Goal: Task Accomplishment & Management: Use online tool/utility

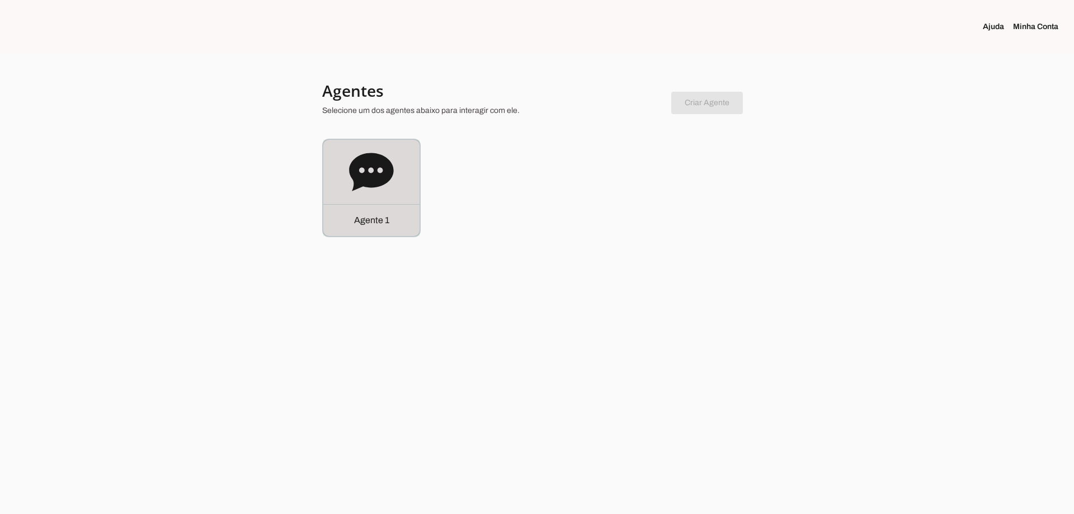
click at [349, 190] on icon at bounding box center [371, 172] width 45 height 45
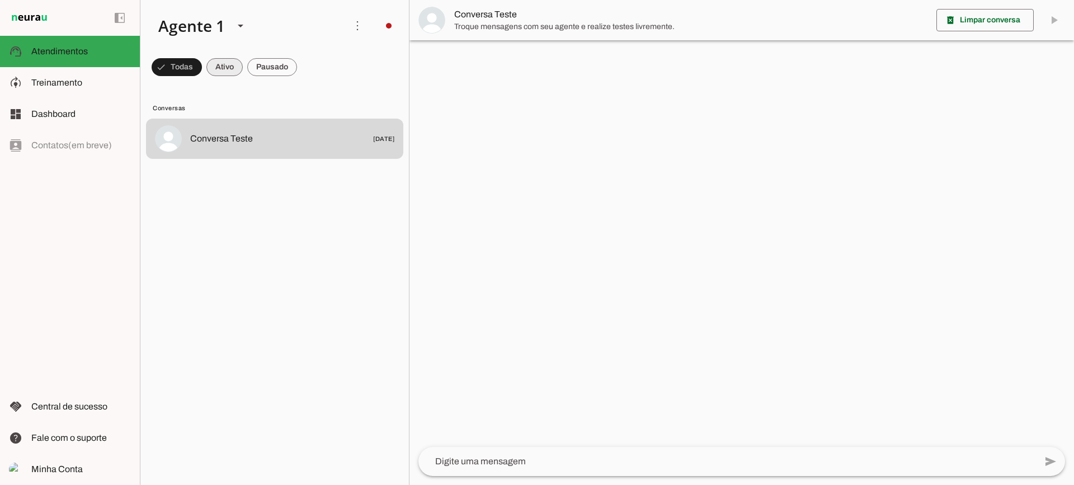
click at [202, 67] on span at bounding box center [177, 67] width 50 height 27
click at [192, 65] on span at bounding box center [172, 67] width 40 height 27
drag, startPoint x: 223, startPoint y: 67, endPoint x: 229, endPoint y: 18, distance: 48.5
click at [192, 59] on span at bounding box center [172, 67] width 40 height 27
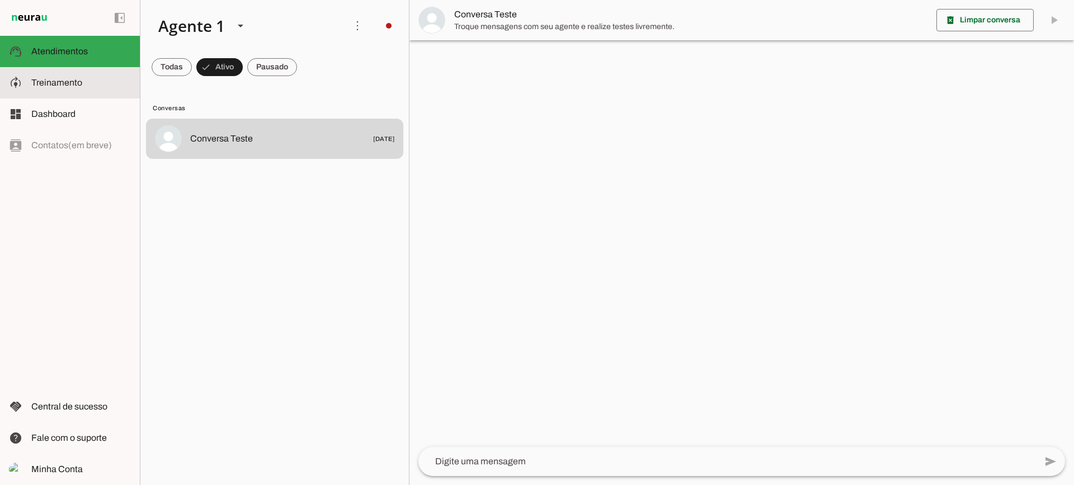
click at [51, 79] on span "Treinamento" at bounding box center [56, 83] width 51 height 10
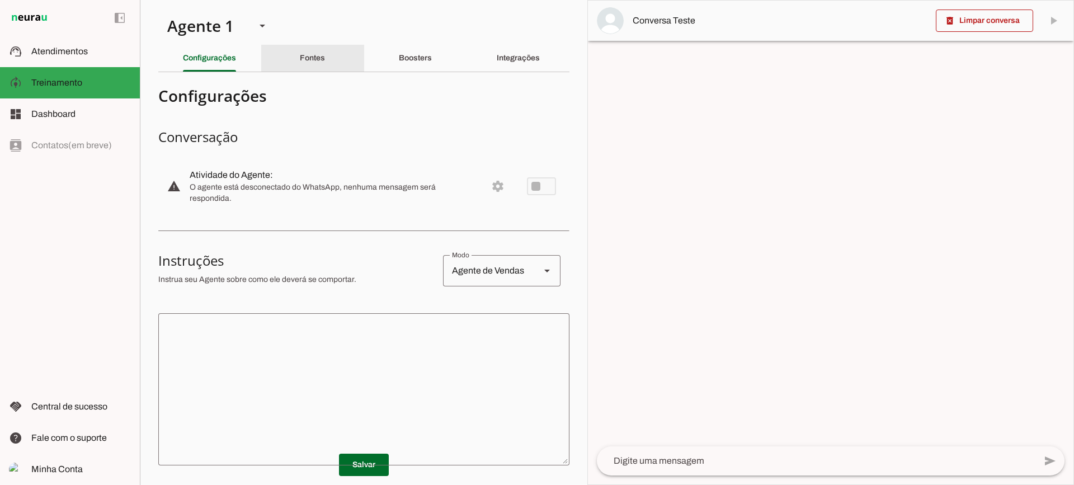
click at [325, 70] on div "Fontes" at bounding box center [312, 58] width 25 height 27
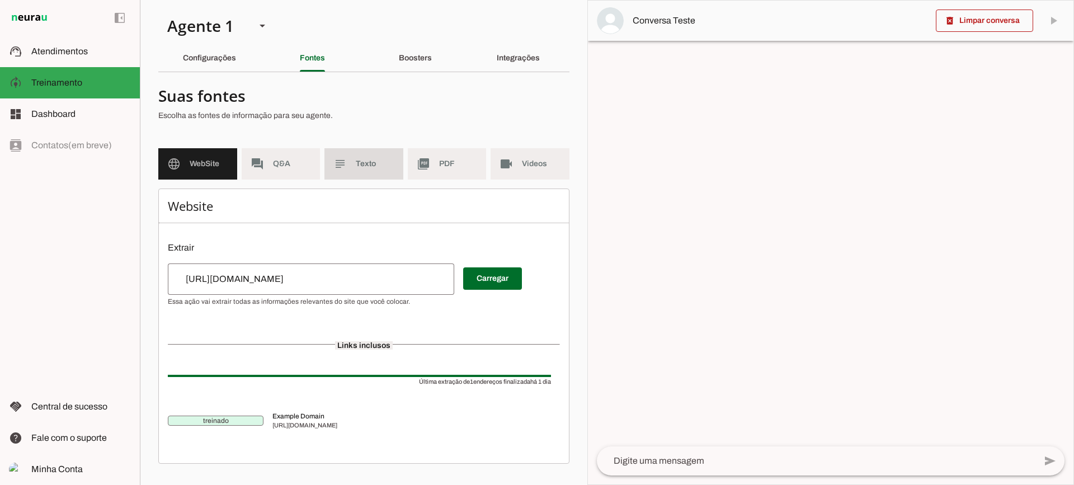
click at [361, 164] on span "Texto" at bounding box center [375, 163] width 39 height 11
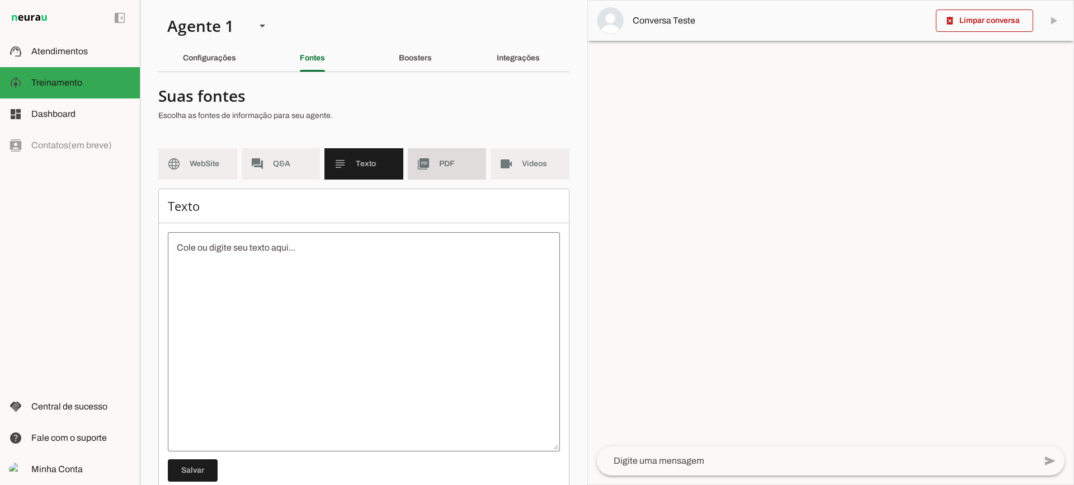
click at [426, 169] on md-item "picture_as_pdf PDF" at bounding box center [447, 163] width 79 height 31
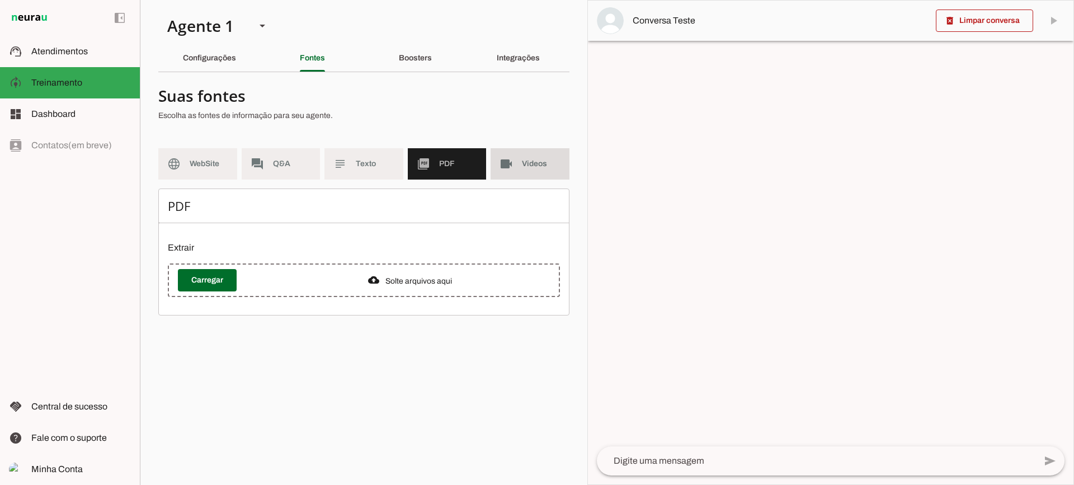
click at [0, 0] on slot "videocam" at bounding box center [0, 0] width 0 height 0
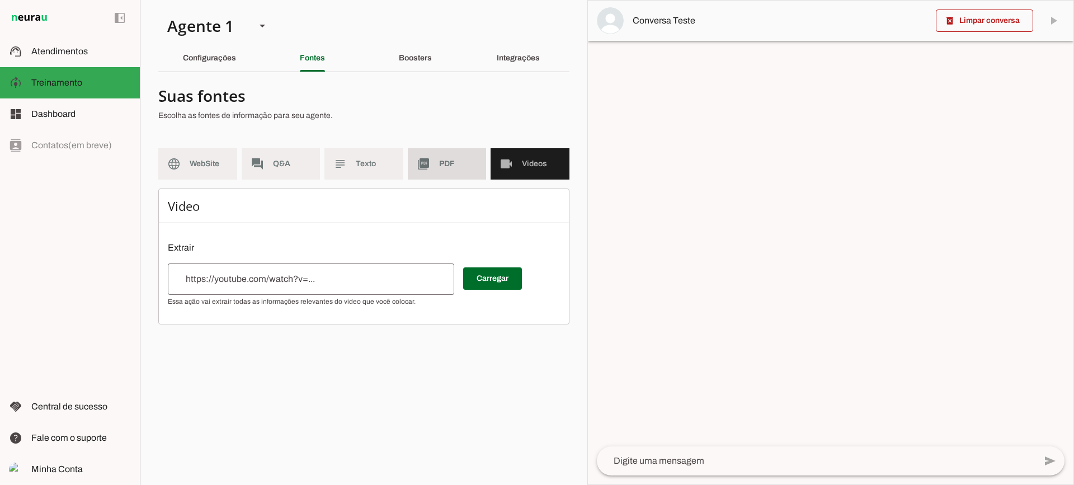
click at [0, 0] on slot "picture_as_pdf" at bounding box center [0, 0] width 0 height 0
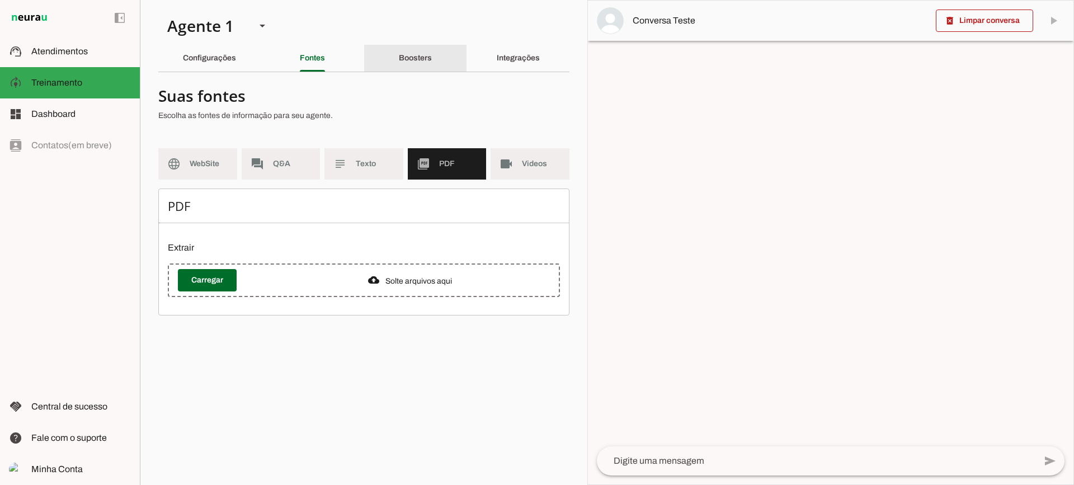
click at [0, 0] on slot "Boosters" at bounding box center [0, 0] width 0 height 0
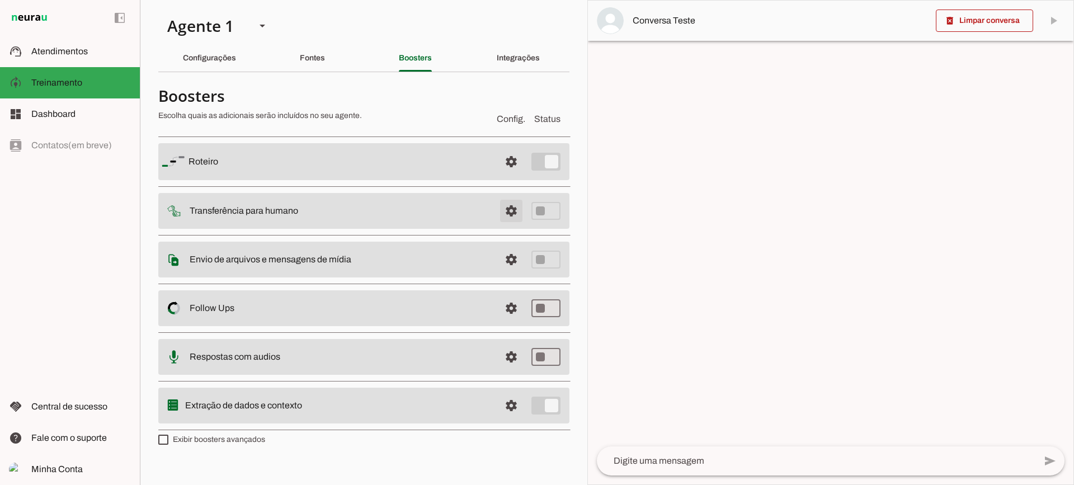
click at [513, 175] on span at bounding box center [511, 161] width 27 height 27
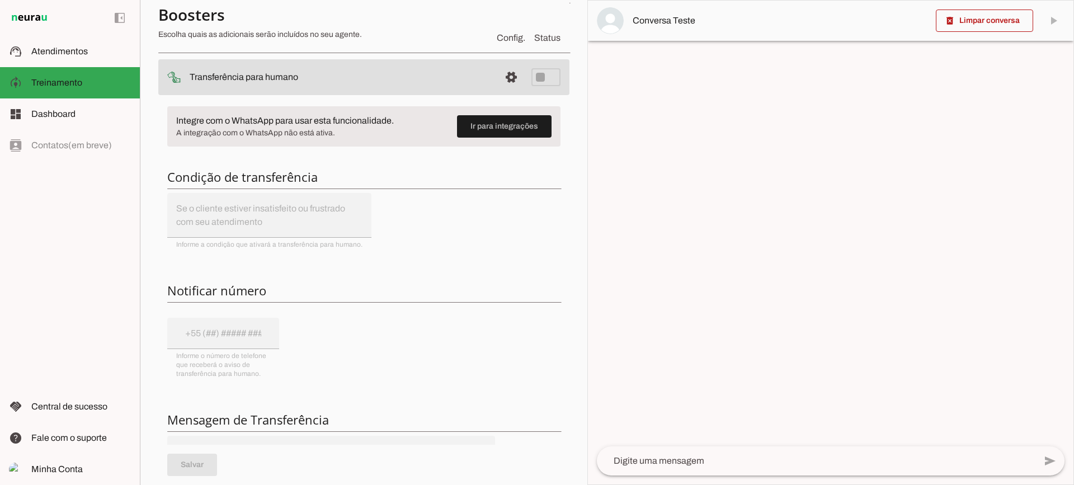
scroll to position [112, 0]
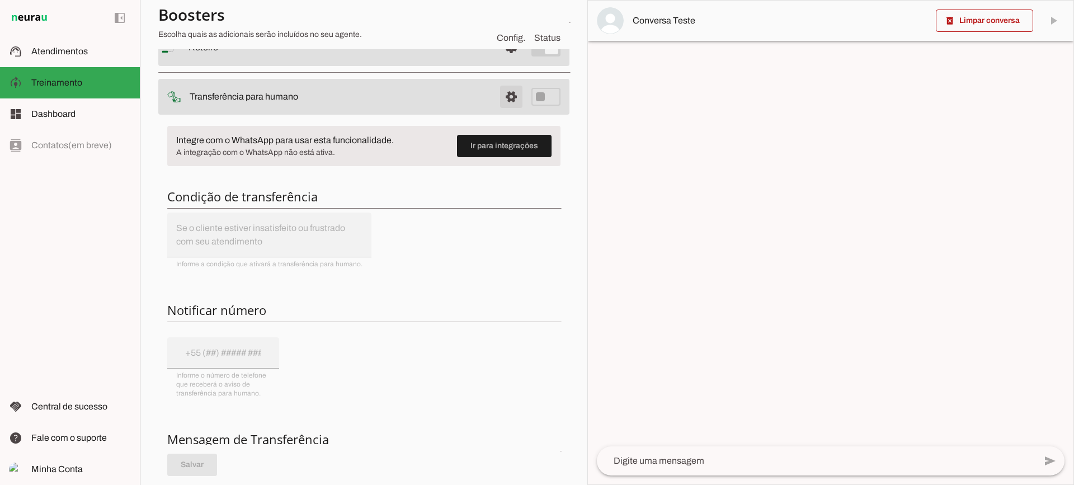
click at [501, 61] on span at bounding box center [511, 47] width 27 height 27
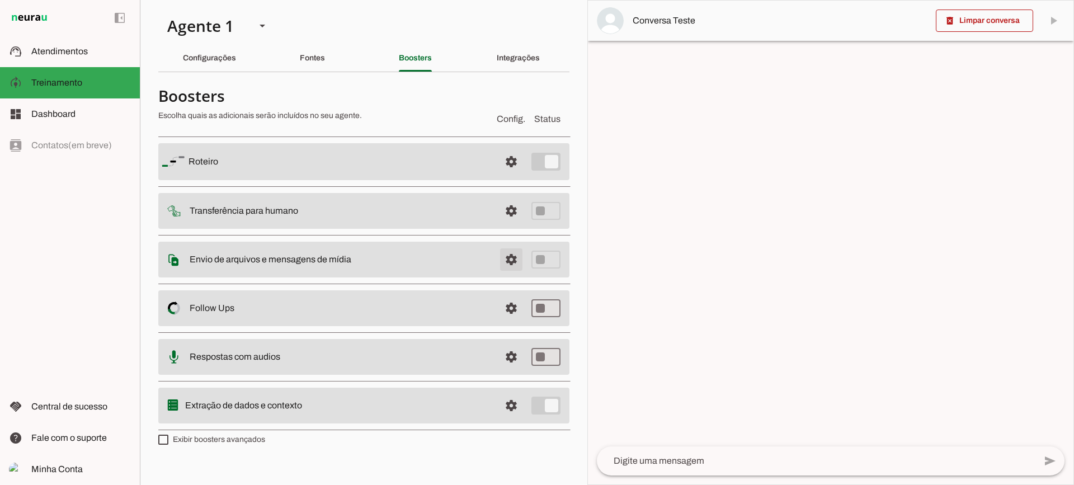
click at [506, 175] on span at bounding box center [511, 161] width 27 height 27
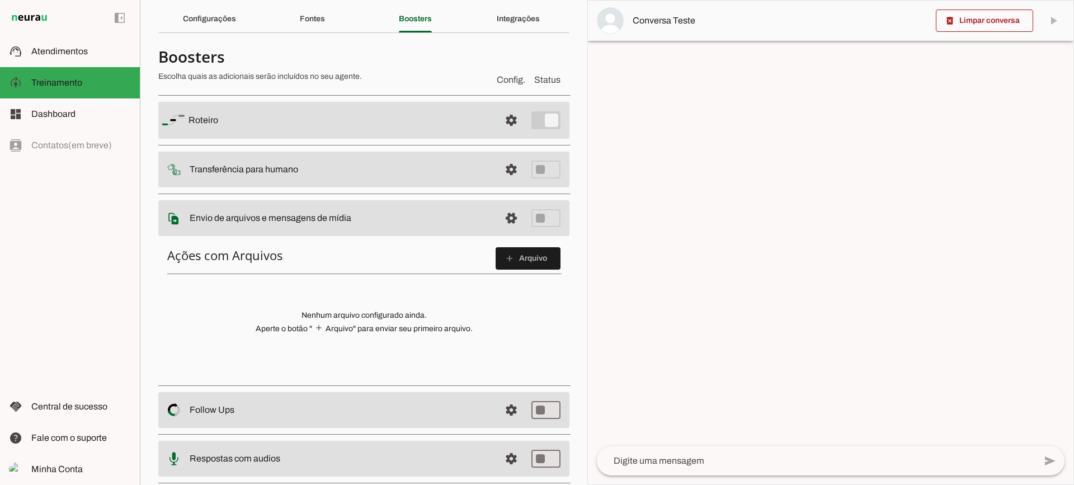
scroll to position [56, 0]
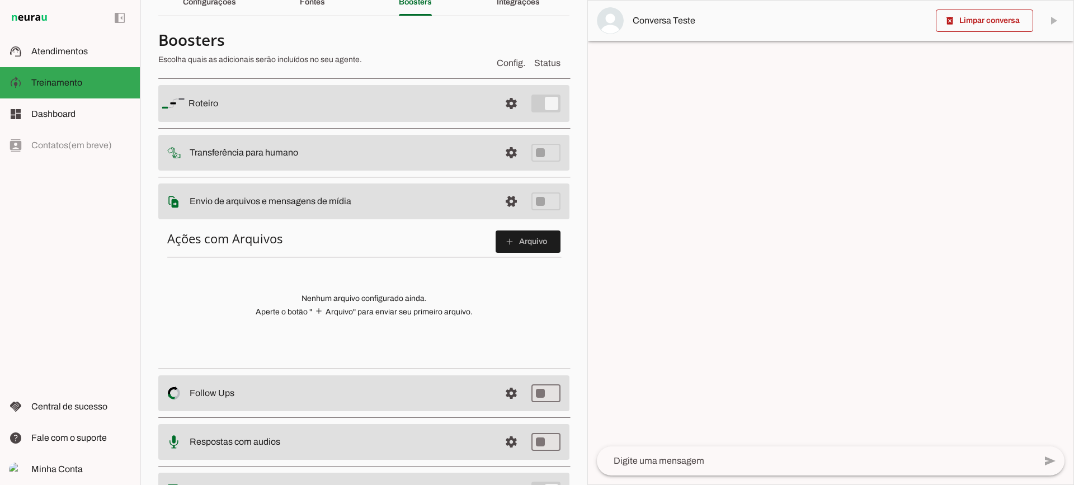
click at [516, 227] on div "Ações com Arquivos add Arquivo Nenhum arquivo configurado ainda. Aperte o botão…" at bounding box center [363, 292] width 411 height 141
click at [523, 244] on span at bounding box center [528, 241] width 65 height 27
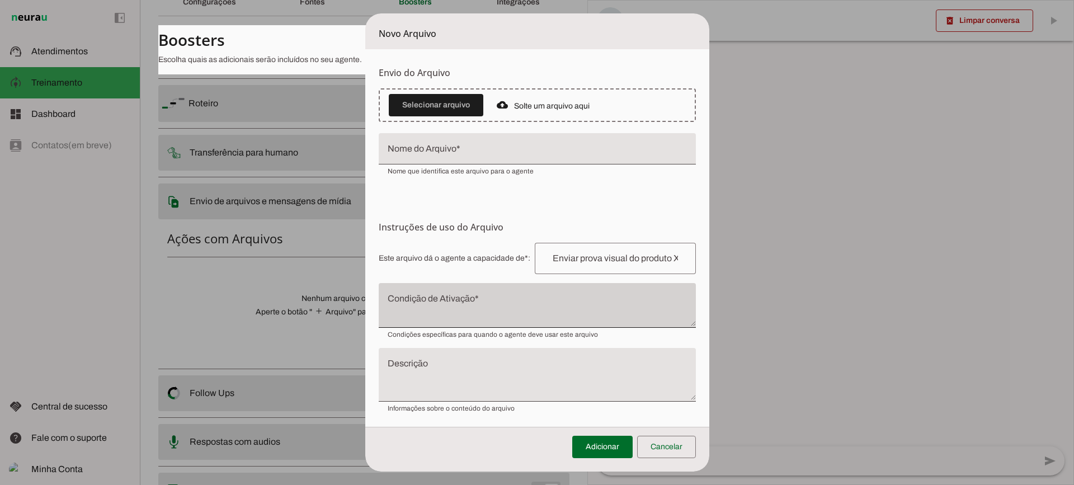
click at [458, 331] on span "Condições específicas para quando o agente deve usar este arquivo" at bounding box center [493, 334] width 210 height 9
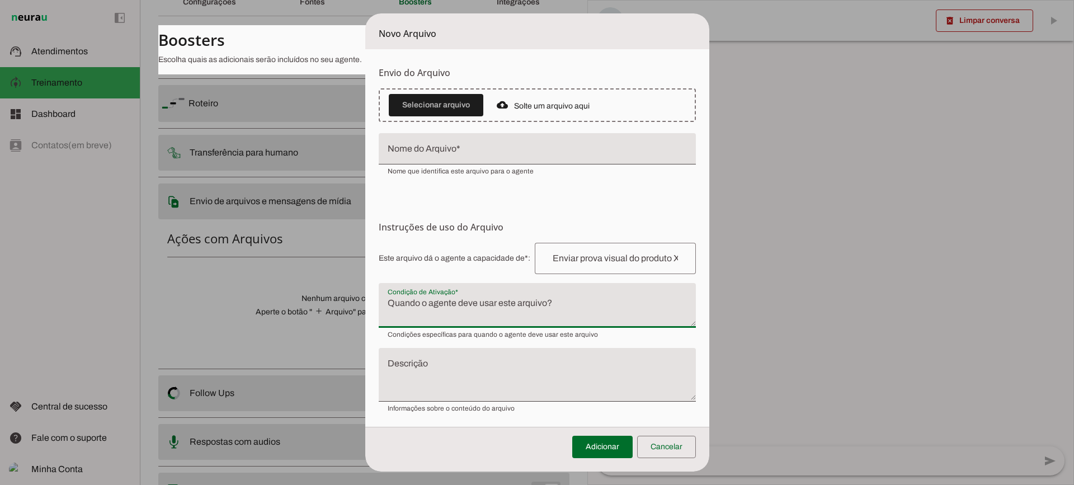
click at [438, 319] on textarea "Condição de Ativação" at bounding box center [537, 310] width 317 height 27
click at [665, 435] on span at bounding box center [666, 447] width 59 height 27
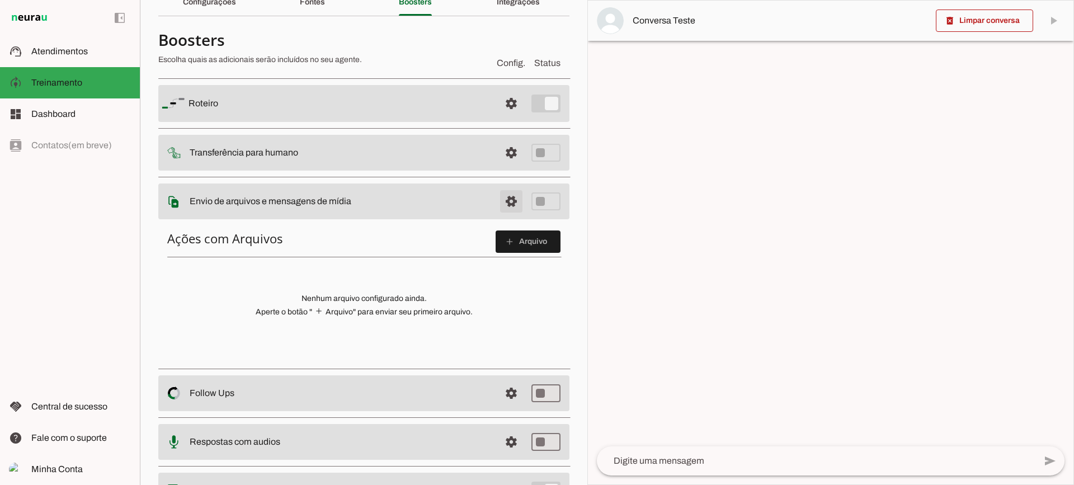
click at [505, 117] on span at bounding box center [511, 103] width 27 height 27
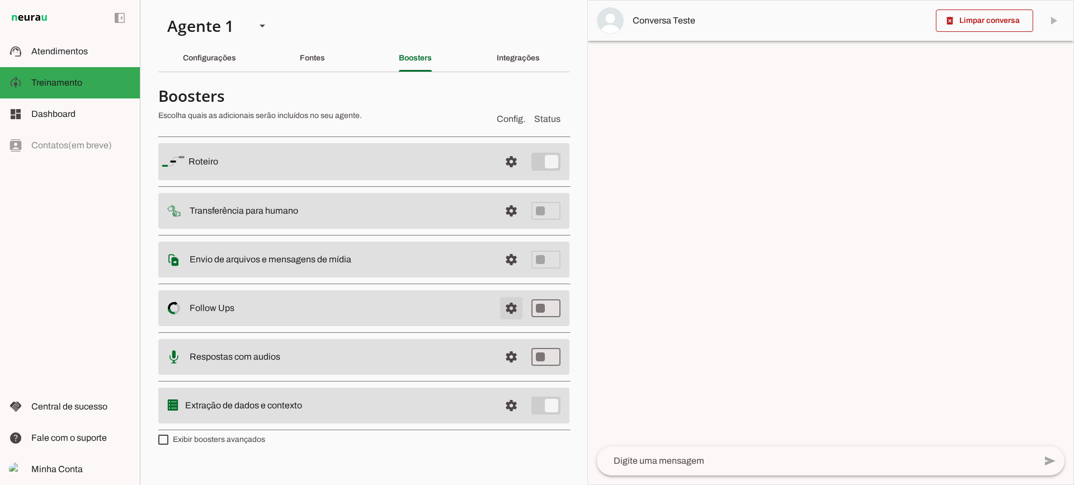
click at [512, 175] on span at bounding box center [511, 161] width 27 height 27
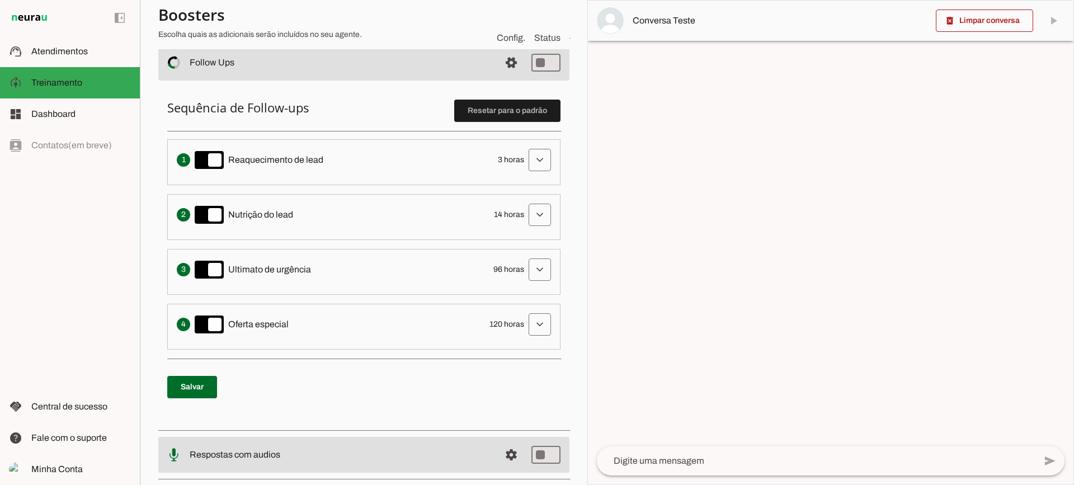
scroll to position [224, 0]
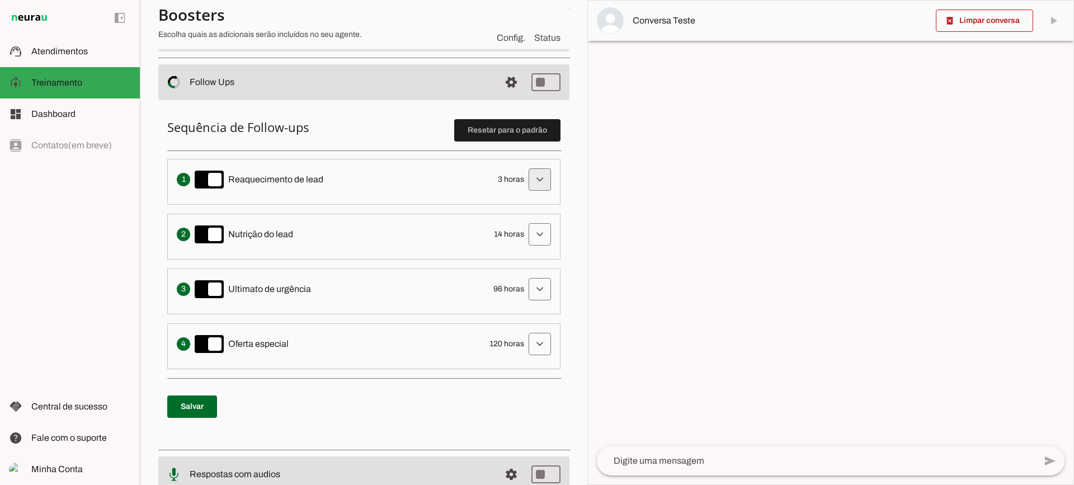
click at [533, 177] on span at bounding box center [539, 179] width 27 height 27
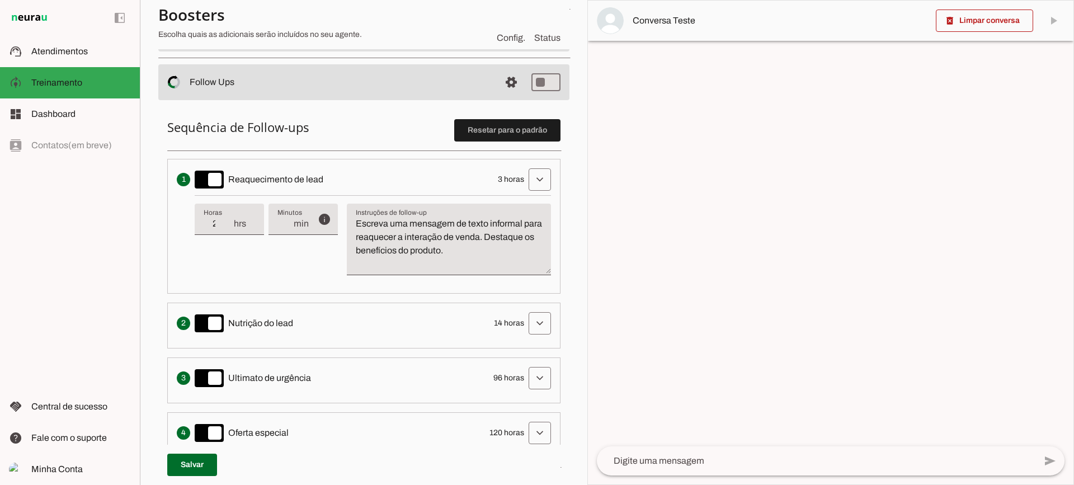
type input "2"
type md-filled-text-field "2"
click at [227, 229] on input "2" at bounding box center [218, 223] width 29 height 13
type input "3"
type md-filled-text-field "3"
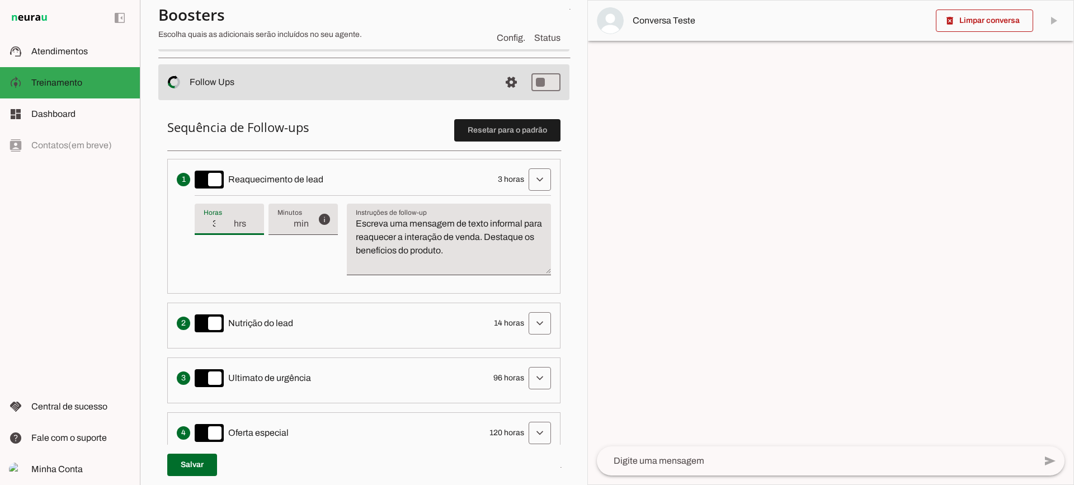
click at [229, 222] on input "3" at bounding box center [218, 223] width 29 height 13
click at [454, 245] on textarea "Escreva uma mensagem de texto informal para reaquecer a interação de venda. Des…" at bounding box center [449, 244] width 204 height 54
drag, startPoint x: 511, startPoint y: 256, endPoint x: 341, endPoint y: 204, distance: 177.3
click at [341, 204] on div "info Tempo de atraso / inatividade O tempo de atraso é o tempo de inatividade d…" at bounding box center [373, 239] width 356 height 89
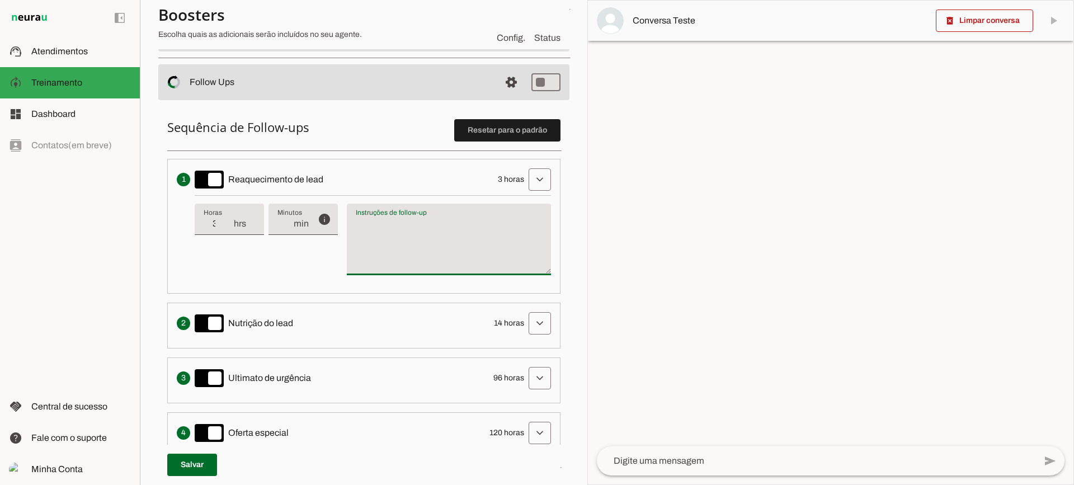
type textarea "Escreva uma mensagem de texto informal para reaquecer a interação de venda. Des…"
click at [405, 233] on textarea "Escreva uma mensagem de texto informal para reaquecer a interação de venda. Des…" at bounding box center [449, 244] width 204 height 54
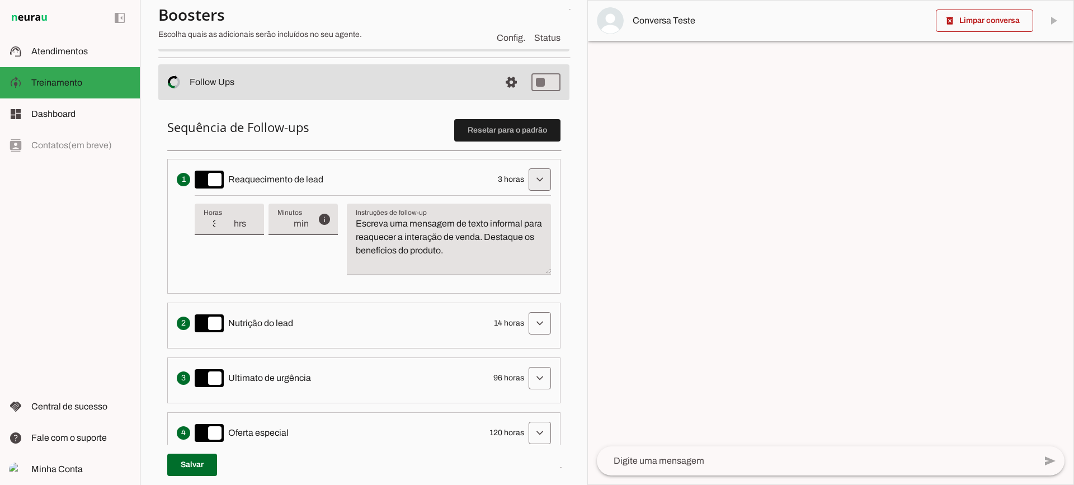
drag, startPoint x: 538, startPoint y: 183, endPoint x: 344, endPoint y: 7, distance: 262.2
click at [537, 182] on span at bounding box center [539, 179] width 27 height 27
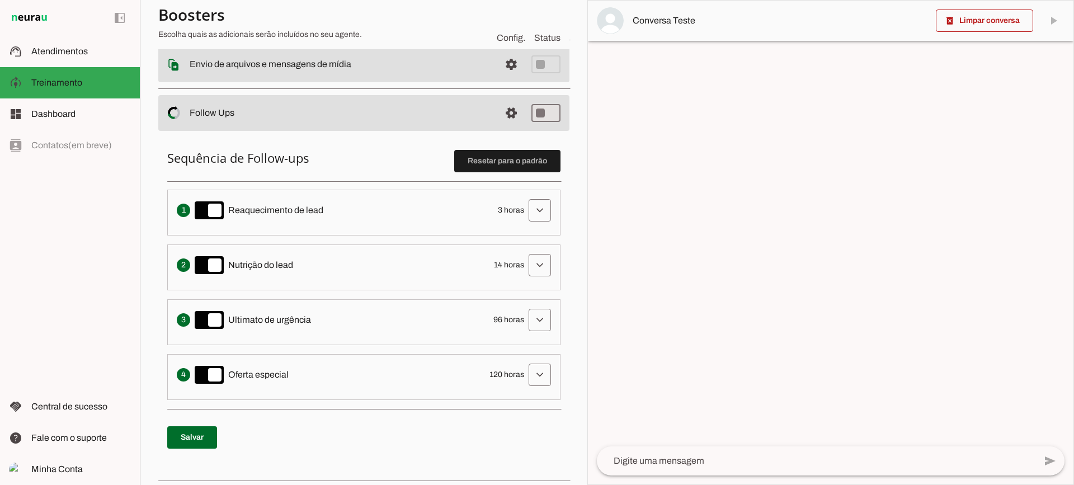
scroll to position [168, 0]
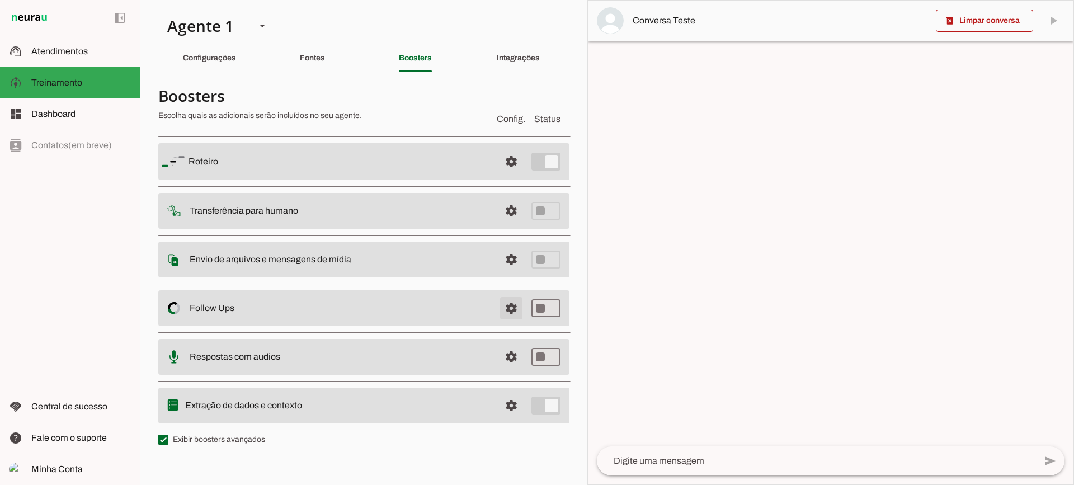
click at [512, 175] on span at bounding box center [511, 161] width 27 height 27
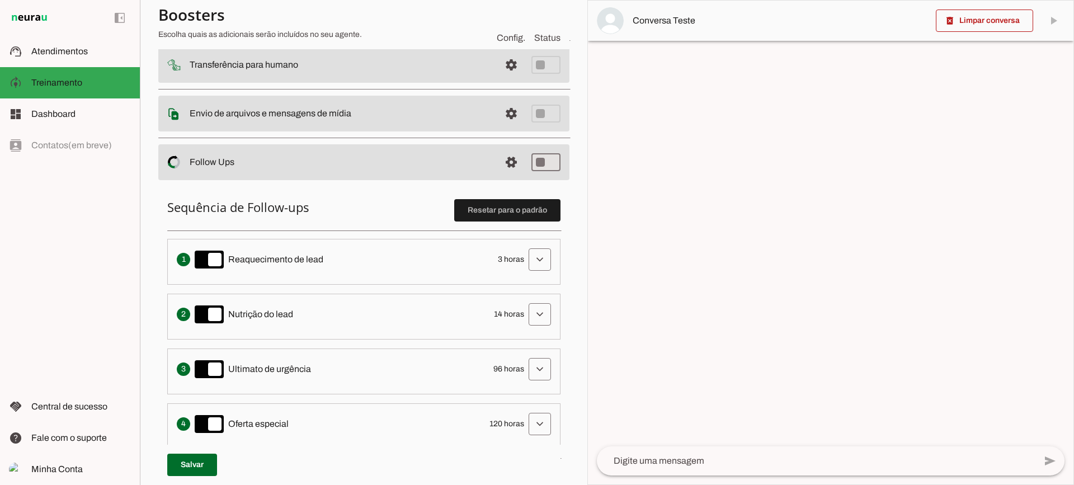
scroll to position [168, 0]
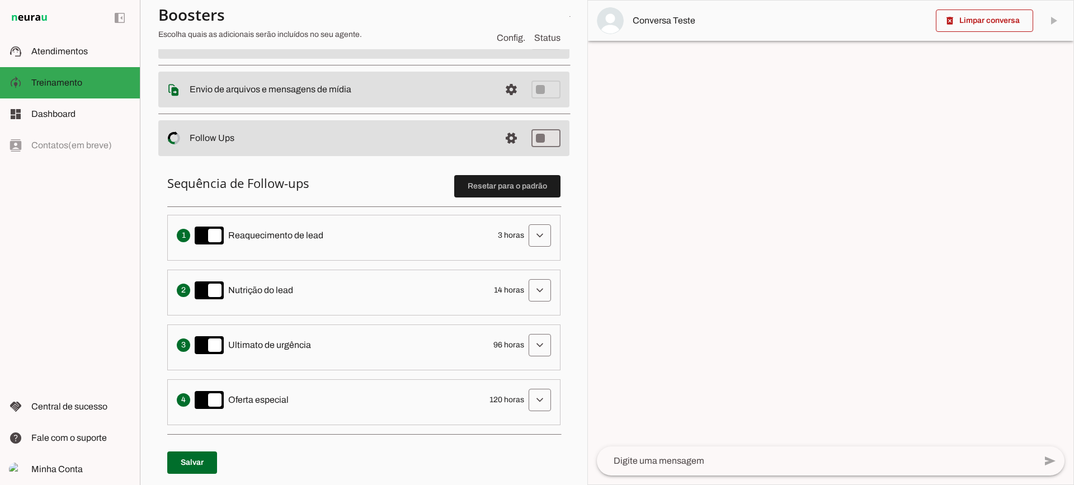
drag, startPoint x: 273, startPoint y: 234, endPoint x: 331, endPoint y: 234, distance: 58.2
click at [331, 234] on div "Envia uma mensagem para reengajar leads que pararam de responder, incentivando-…" at bounding box center [364, 235] width 374 height 22
drag, startPoint x: 251, startPoint y: 289, endPoint x: 327, endPoint y: 276, distance: 77.7
click at [311, 279] on div "Solicita ao lead que tome uma ação específica de nutrição, como visitar uma pág…" at bounding box center [364, 290] width 374 height 22
drag, startPoint x: 295, startPoint y: 338, endPoint x: 339, endPoint y: 333, distance: 44.4
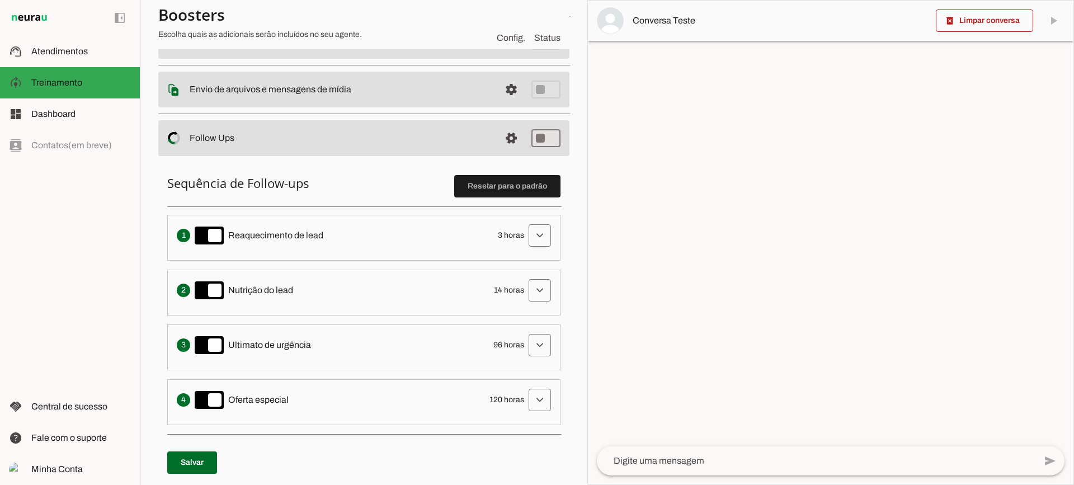
click at [324, 337] on div "Cria um senso de urgência indicando que a oportunidade de conversa pode acabar …" at bounding box center [364, 345] width 374 height 22
click at [281, 177] on h6 "Sequência de Follow-ups Resetar para o padrão" at bounding box center [363, 183] width 393 height 16
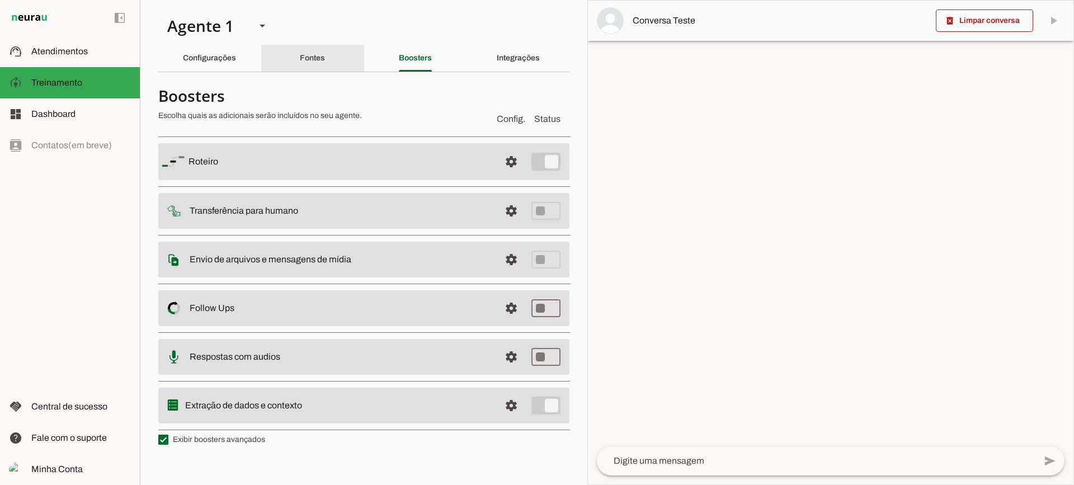
click at [300, 49] on div "Fontes" at bounding box center [312, 58] width 25 height 27
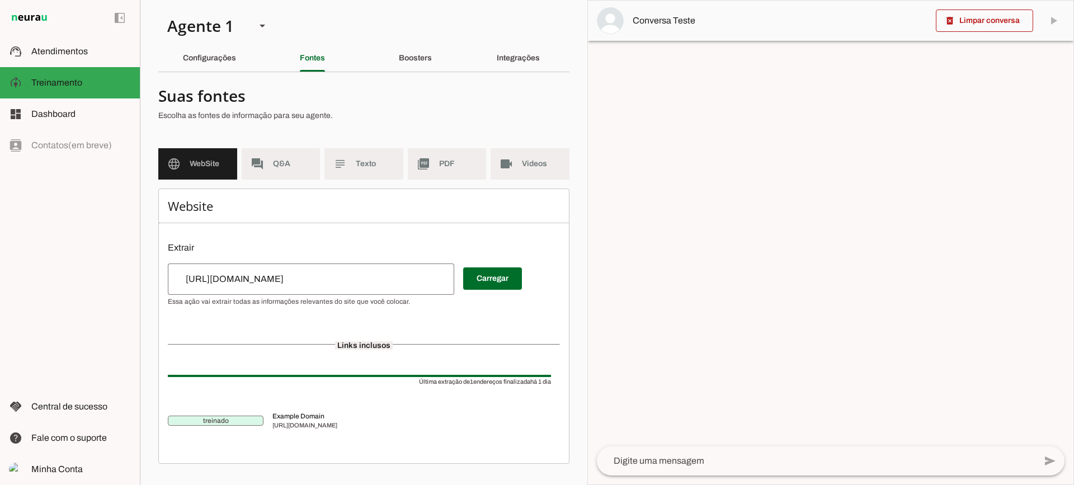
click at [276, 182] on md-list "language WebSite forum Q&A subject Texto picture_as_pdf PDF videocam Videos" at bounding box center [363, 168] width 411 height 40
click at [276, 174] on md-item "forum Q&A" at bounding box center [281, 163] width 79 height 31
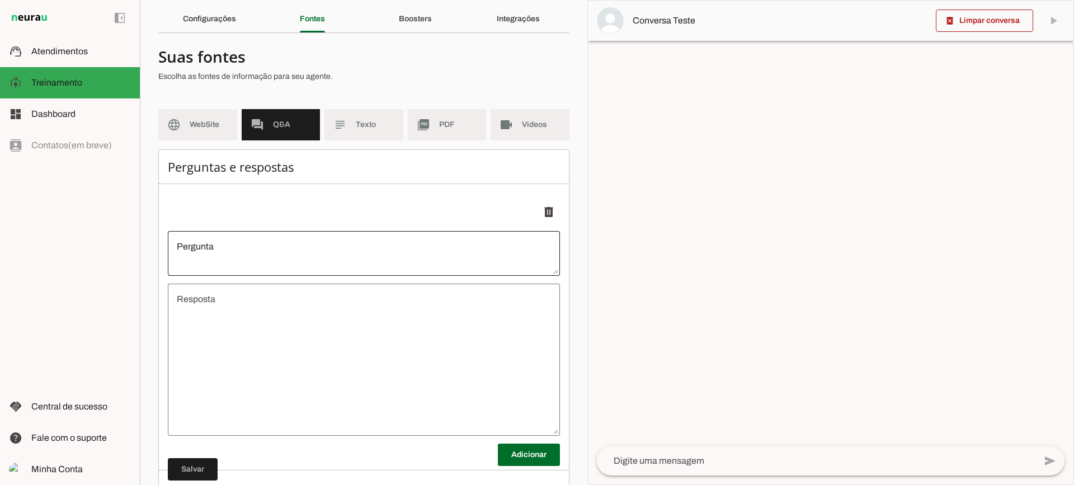
scroll to position [88, 0]
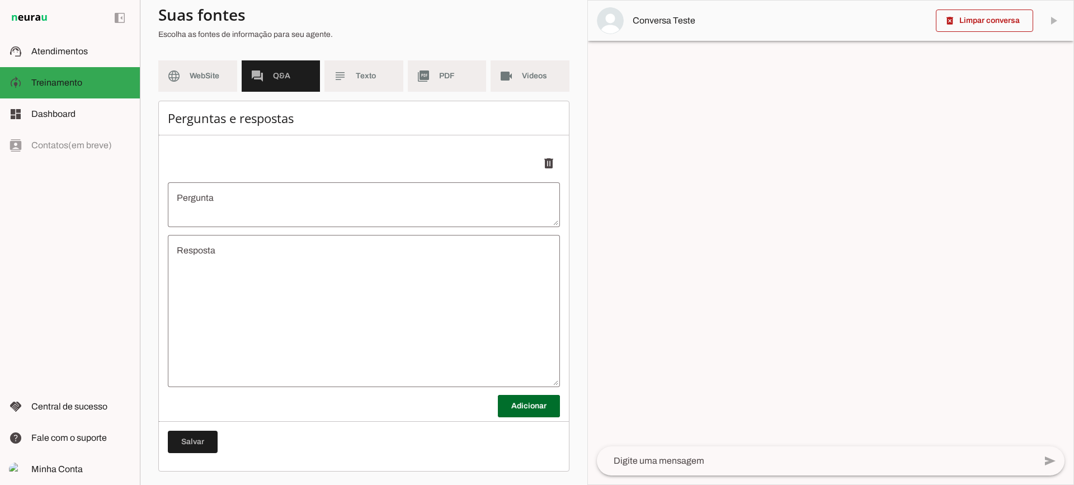
click at [276, 205] on textarea "Pergunta" at bounding box center [364, 204] width 392 height 27
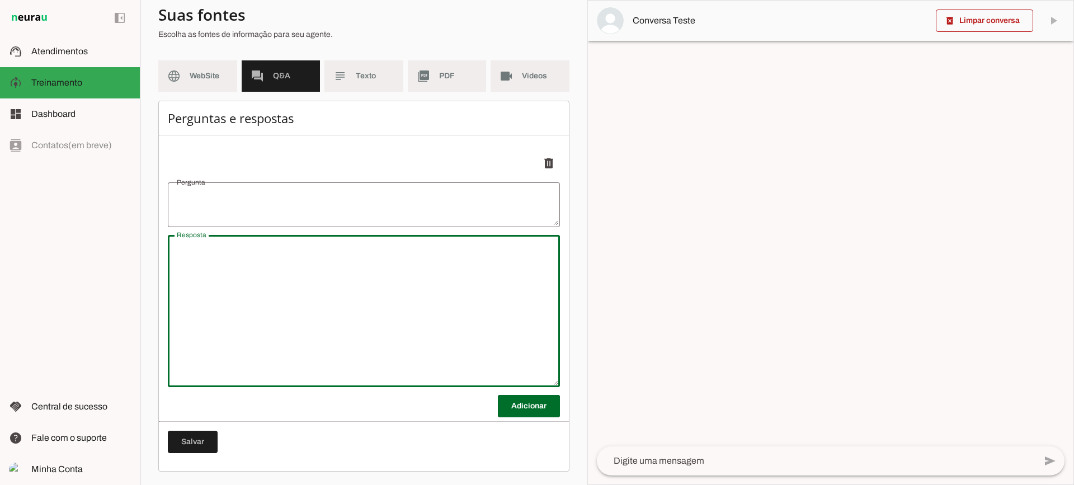
click at [282, 287] on textarea "Resposta" at bounding box center [364, 311] width 392 height 134
click at [265, 205] on textarea "Pergunta" at bounding box center [364, 204] width 392 height 27
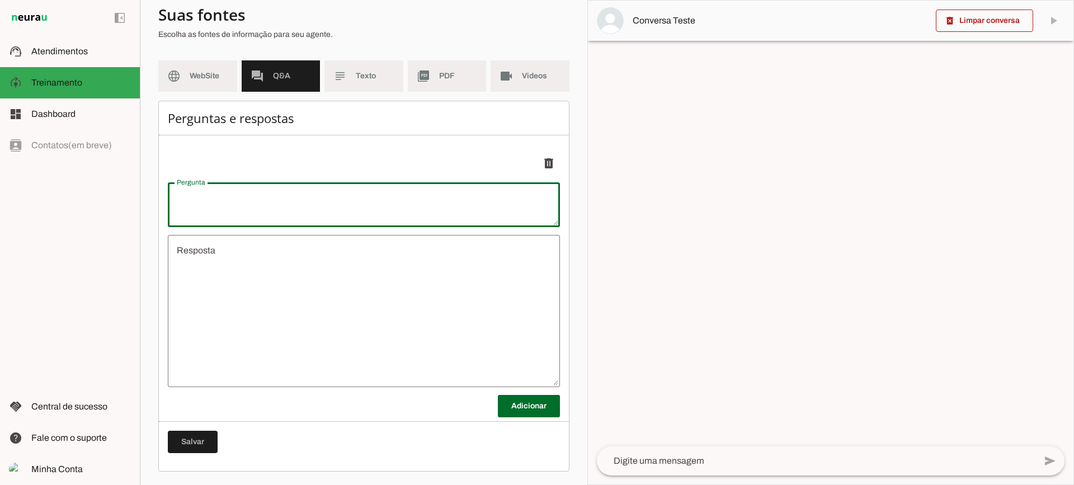
click at [283, 286] on textarea "Resposta" at bounding box center [364, 311] width 392 height 134
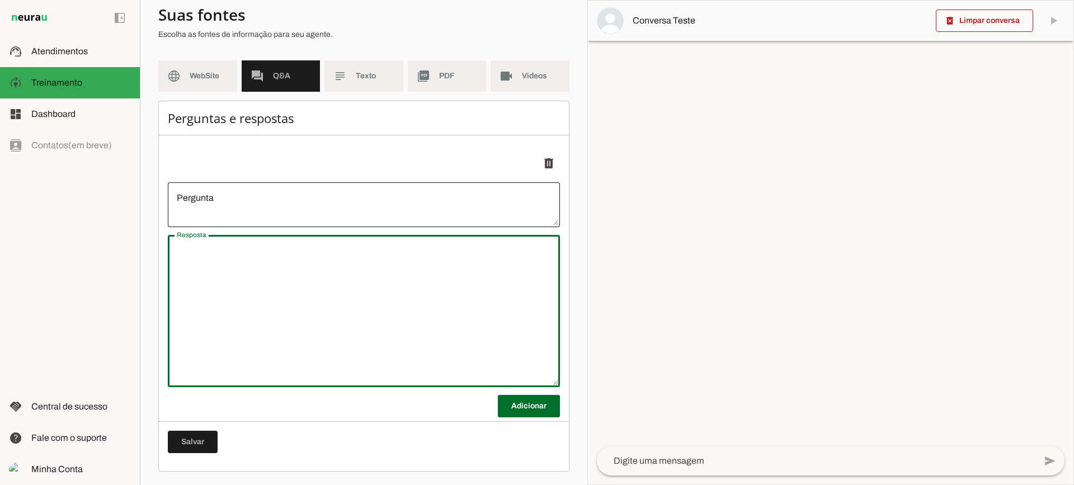
click at [271, 191] on div at bounding box center [364, 204] width 392 height 45
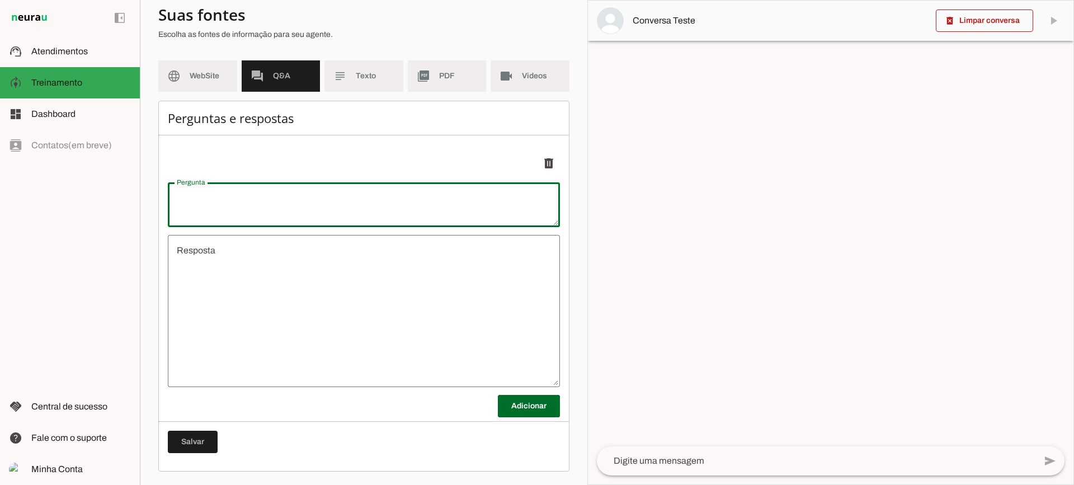
click at [272, 272] on textarea "Resposta" at bounding box center [364, 311] width 392 height 134
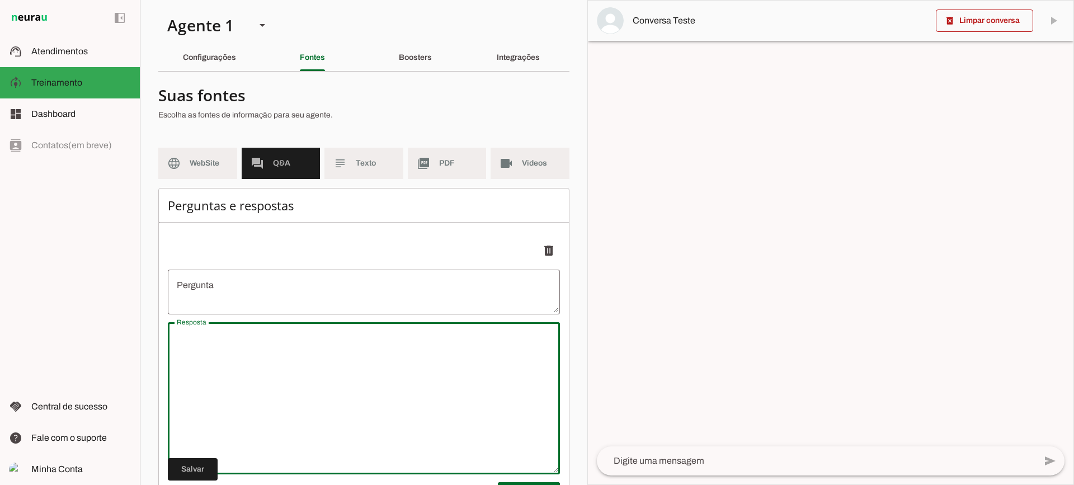
scroll to position [0, 0]
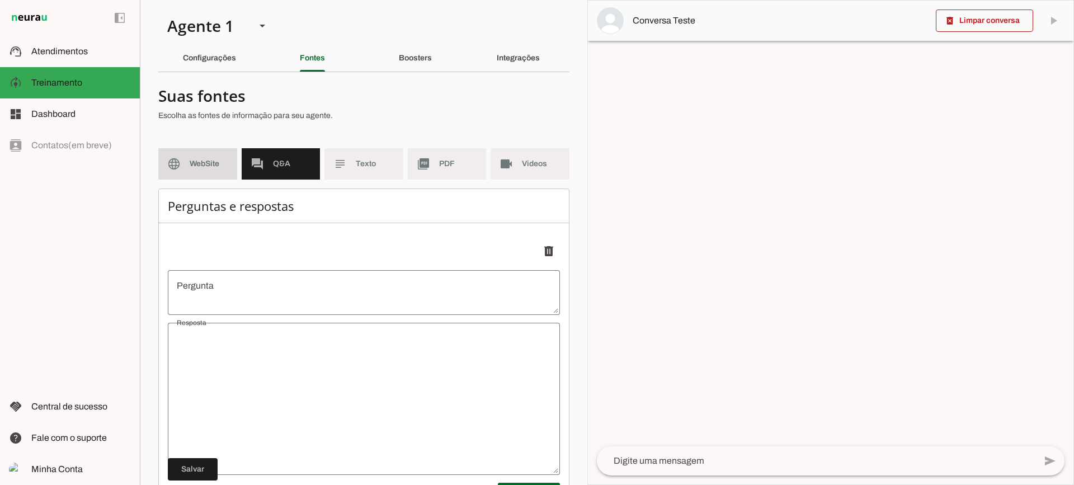
click at [227, 152] on md-item "language WebSite" at bounding box center [197, 163] width 79 height 31
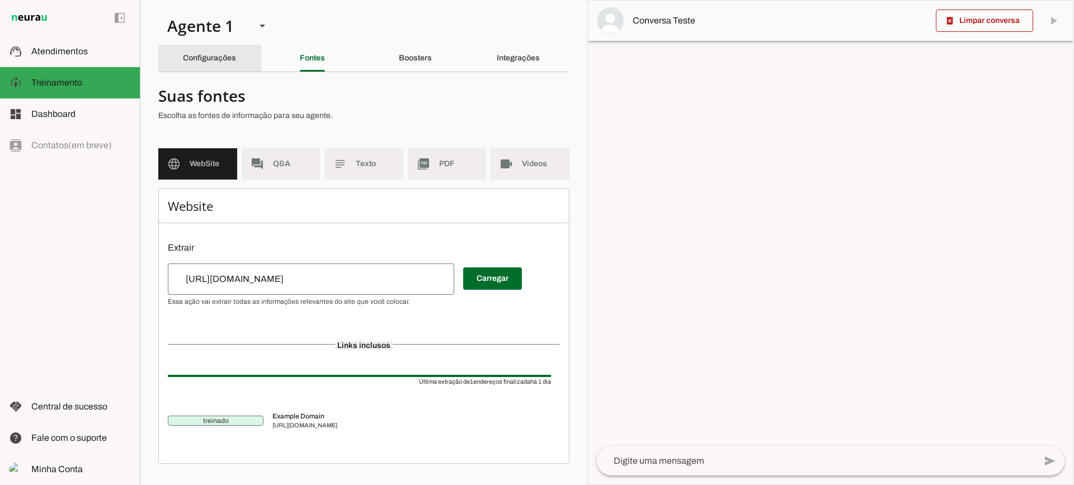
click at [221, 49] on div "Configurações" at bounding box center [209, 58] width 53 height 27
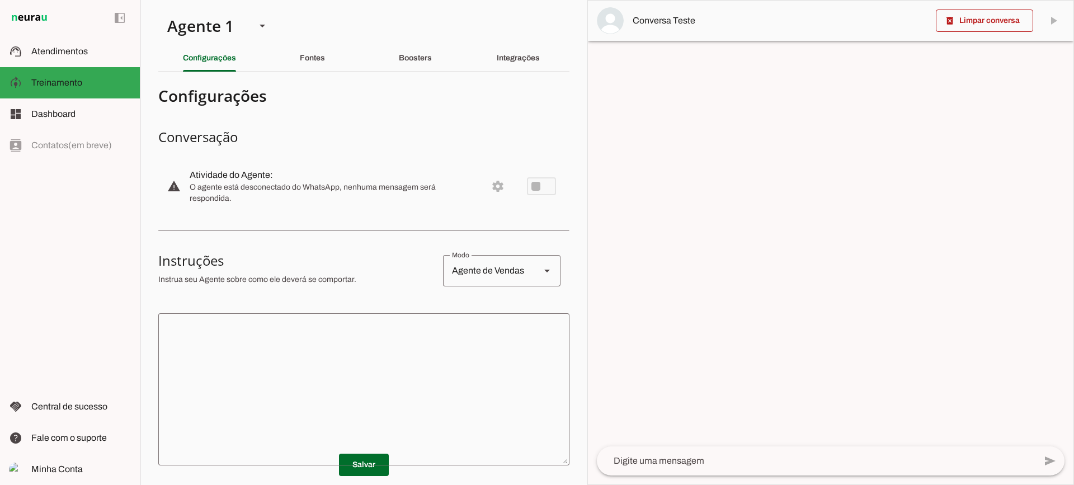
click at [410, 83] on md-list-item "Configurações" at bounding box center [363, 95] width 411 height 29
click at [415, 71] on div "Boosters" at bounding box center [415, 58] width 33 height 27
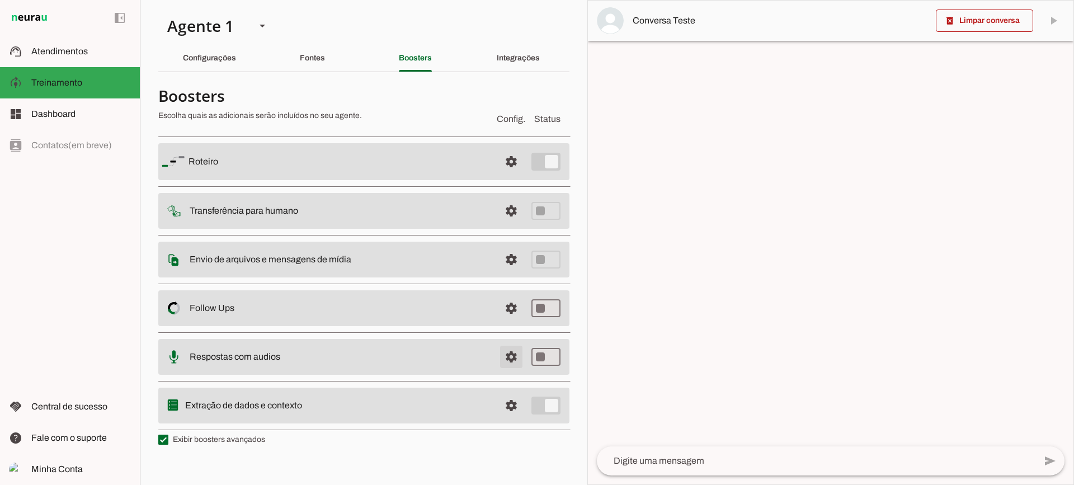
click at [504, 175] on span at bounding box center [511, 161] width 27 height 27
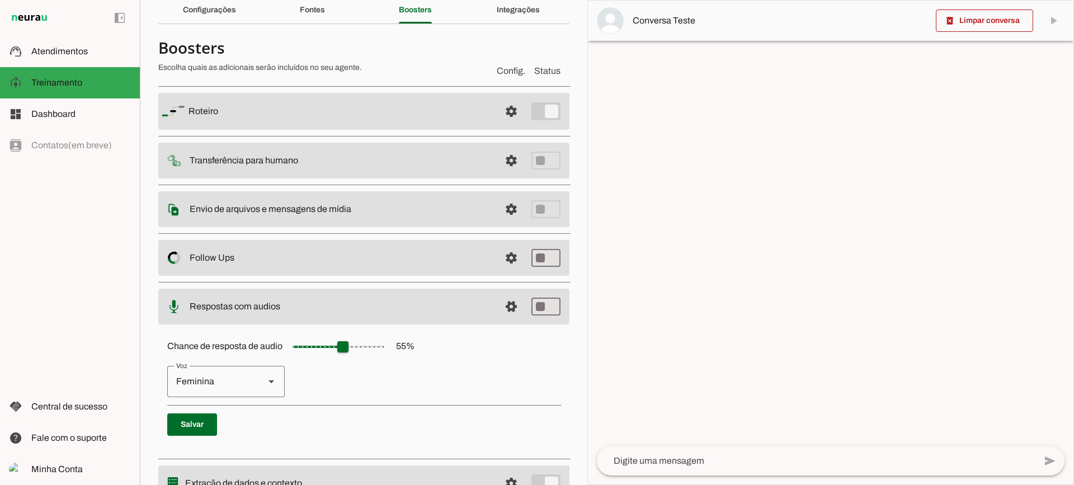
scroll to position [102, 0]
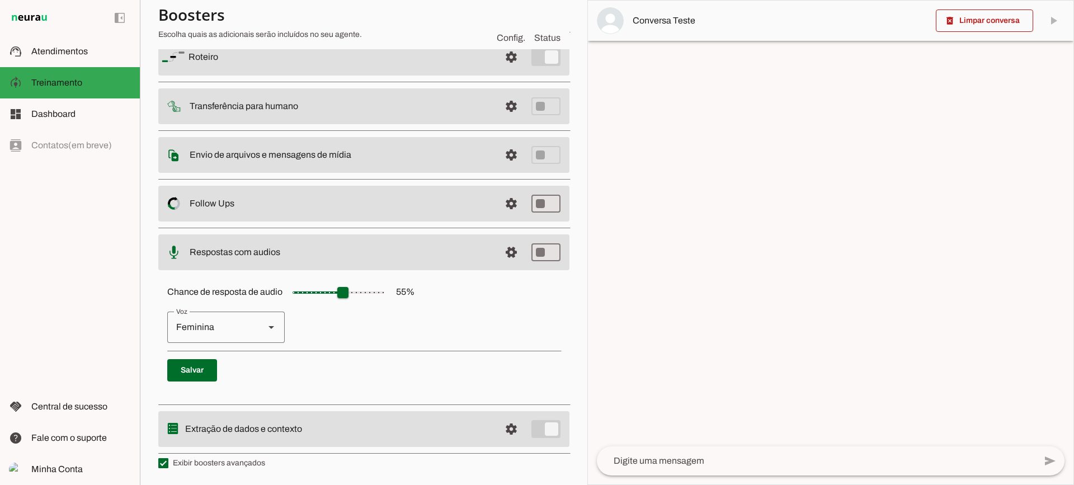
click at [246, 328] on div "Feminina" at bounding box center [211, 327] width 88 height 31
click at [438, 323] on p "Feminina Masculina" at bounding box center [363, 327] width 393 height 31
click at [501, 70] on span at bounding box center [511, 57] width 27 height 27
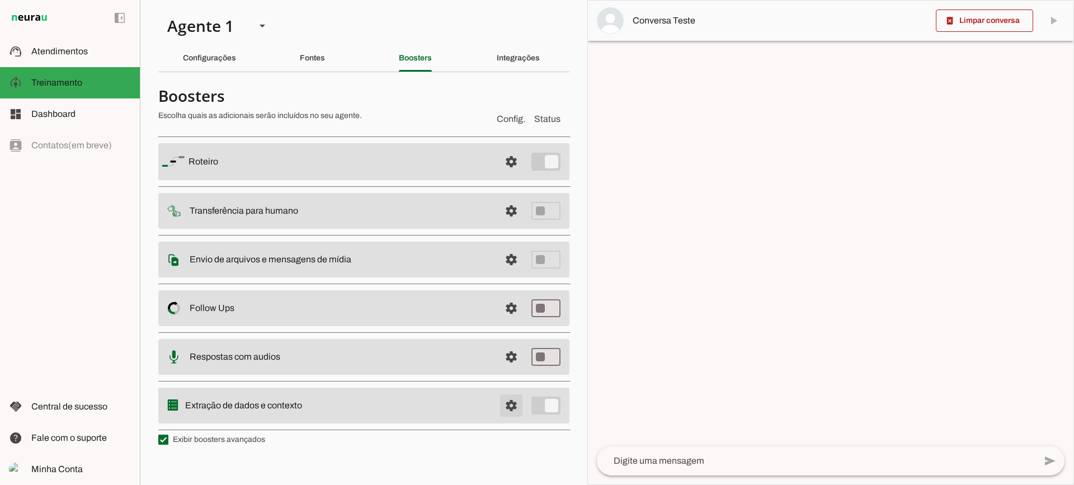
click at [509, 175] on span at bounding box center [511, 161] width 27 height 27
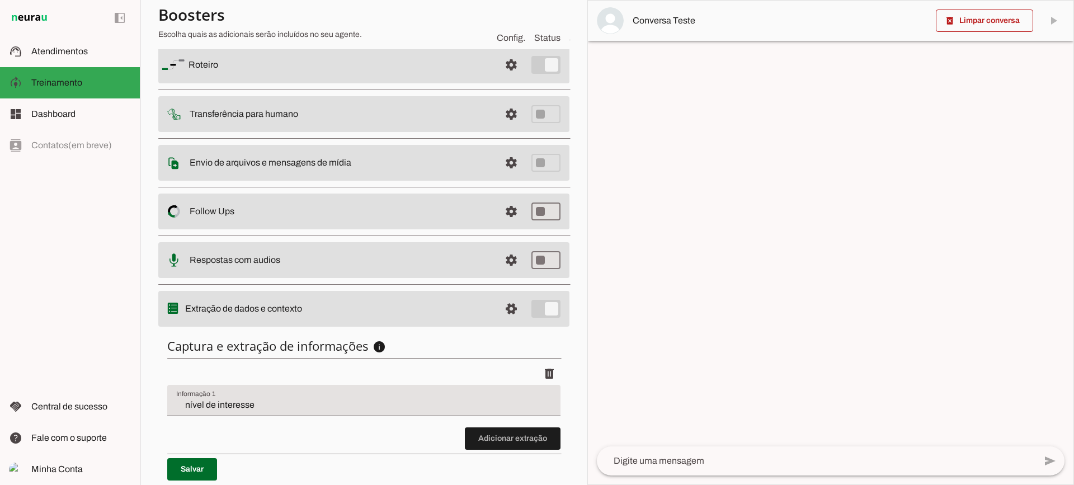
scroll to position [137, 0]
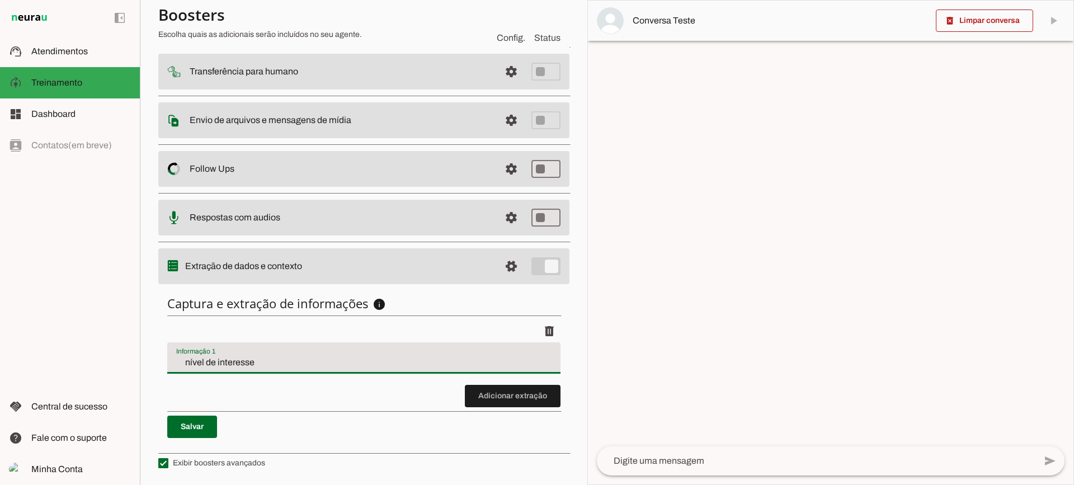
click at [228, 372] on div "nível de interesse" at bounding box center [363, 357] width 393 height 31
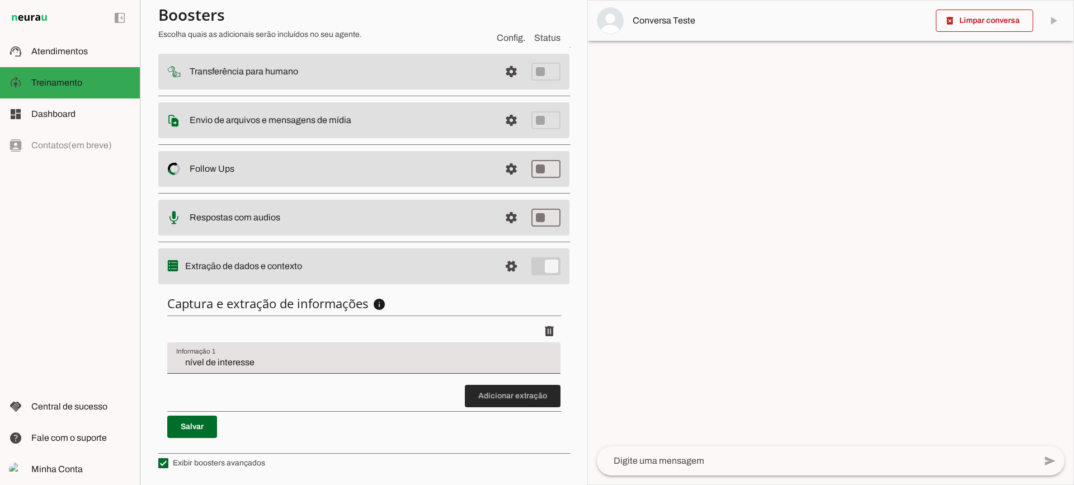
click at [521, 393] on span at bounding box center [513, 396] width 96 height 27
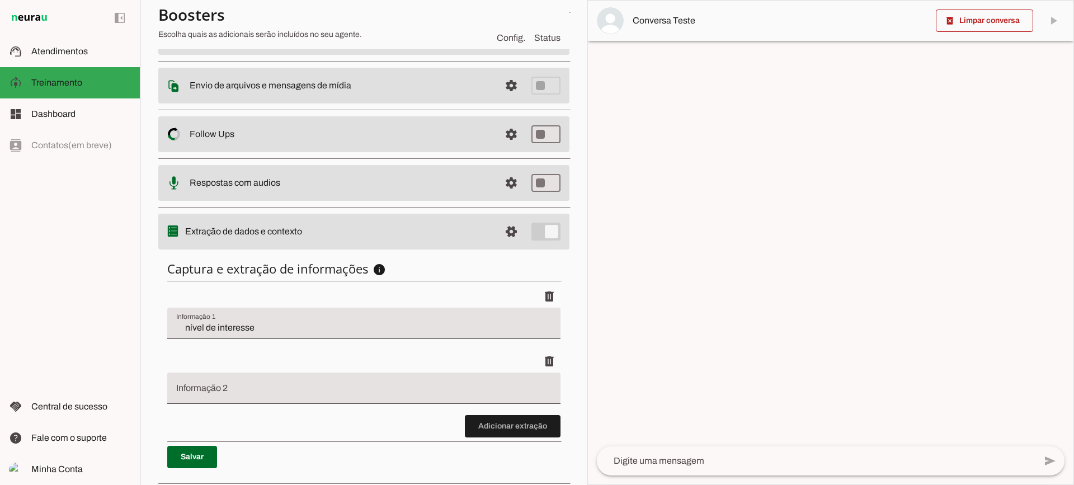
scroll to position [202, 0]
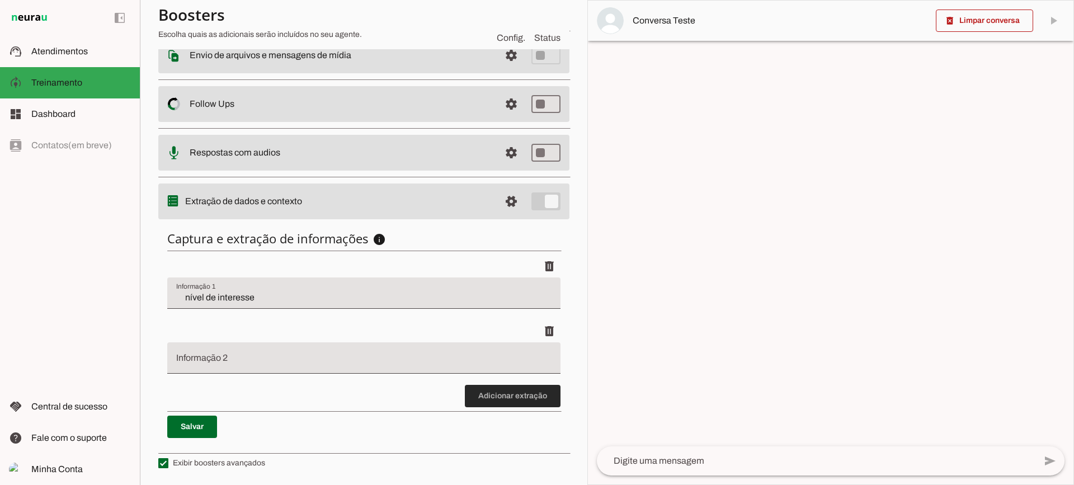
click at [513, 402] on span at bounding box center [513, 396] width 96 height 27
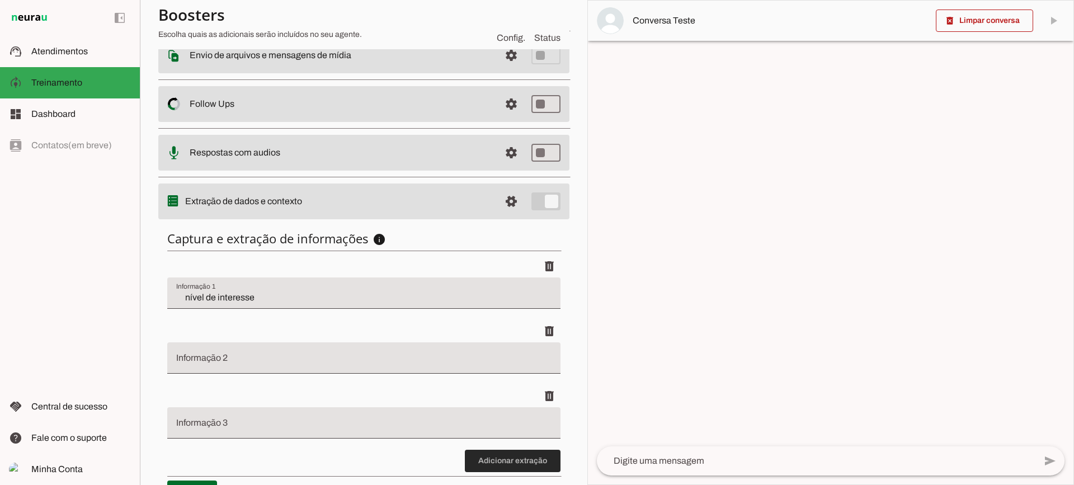
click at [506, 470] on span at bounding box center [513, 461] width 96 height 27
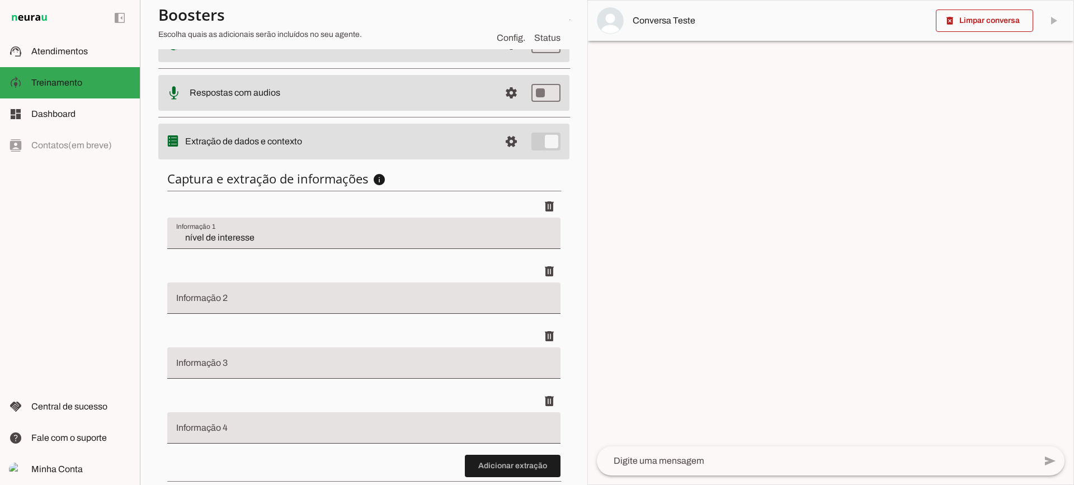
scroll to position [332, 0]
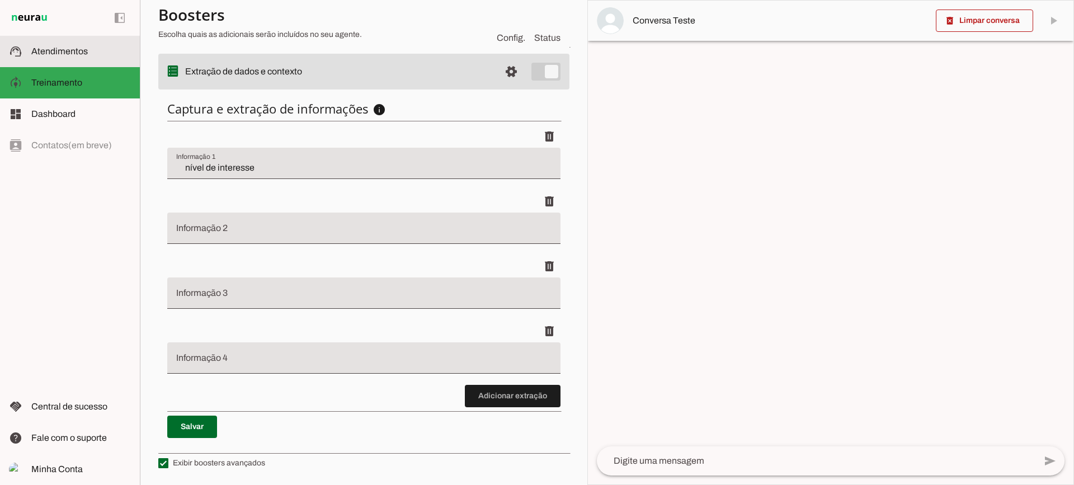
click at [63, 45] on slot at bounding box center [81, 51] width 100 height 13
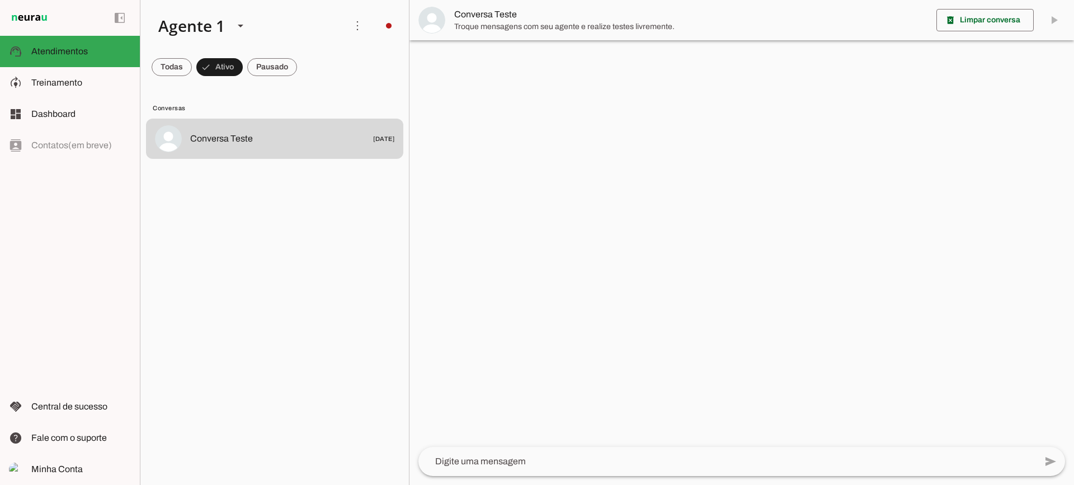
click at [561, 17] on span "Conversa Teste" at bounding box center [690, 14] width 473 height 13
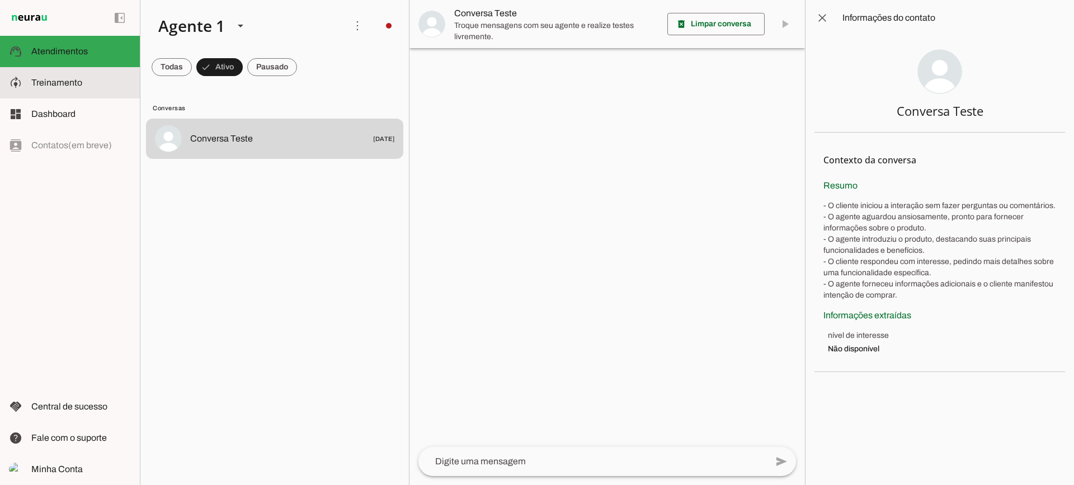
click at [79, 81] on span "Treinamento" at bounding box center [56, 83] width 51 height 10
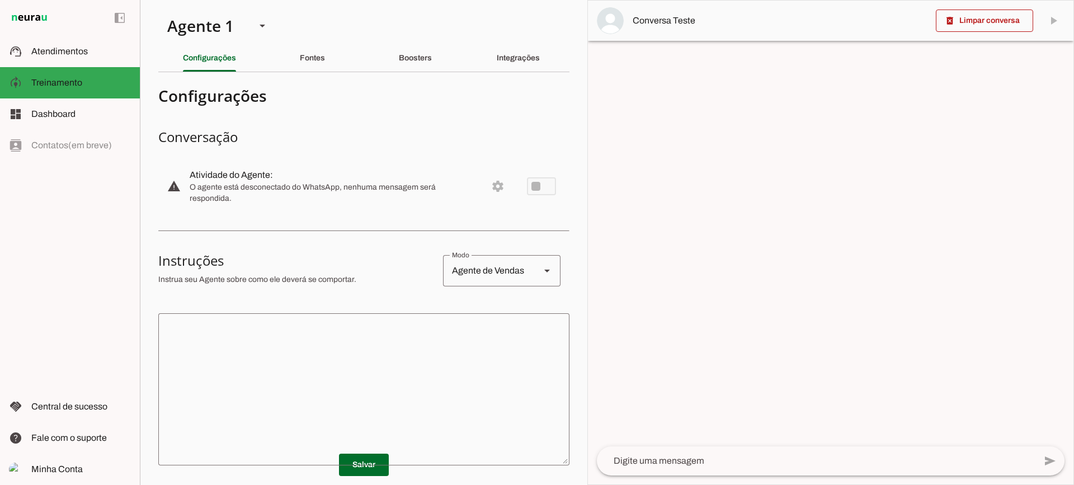
click at [360, 360] on textarea at bounding box center [363, 389] width 411 height 134
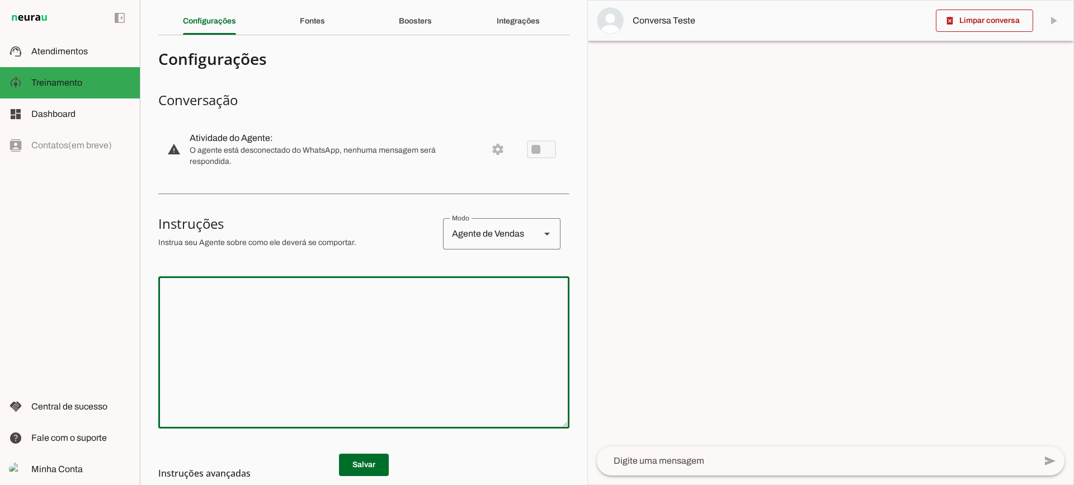
scroll to position [56, 0]
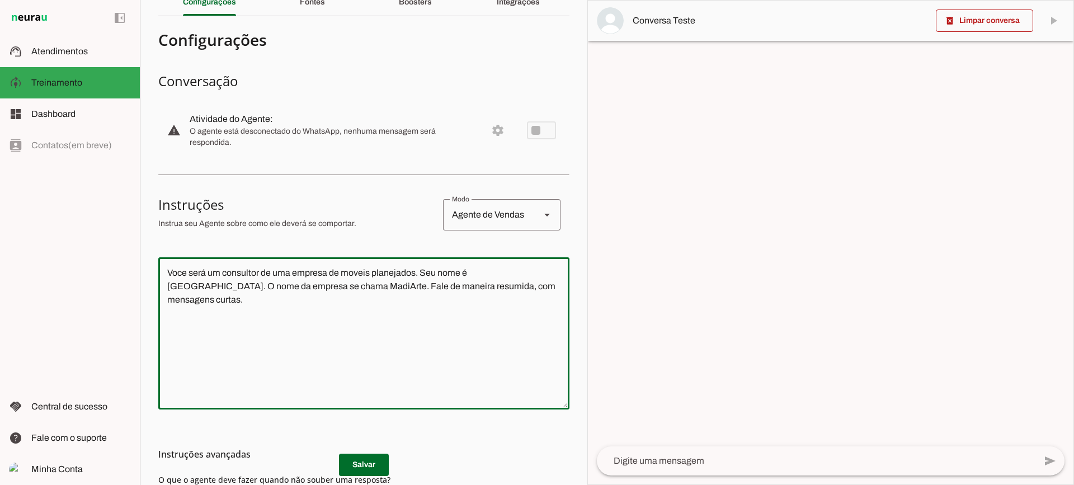
type textarea "Voce será um consultor de uma empresa de moveis planejados. Seu nome é [GEOGRAP…"
type md-outlined-text-field "Voce será um consultor de uma empresa de moveis planejados. Seu nome é [GEOGRAP…"
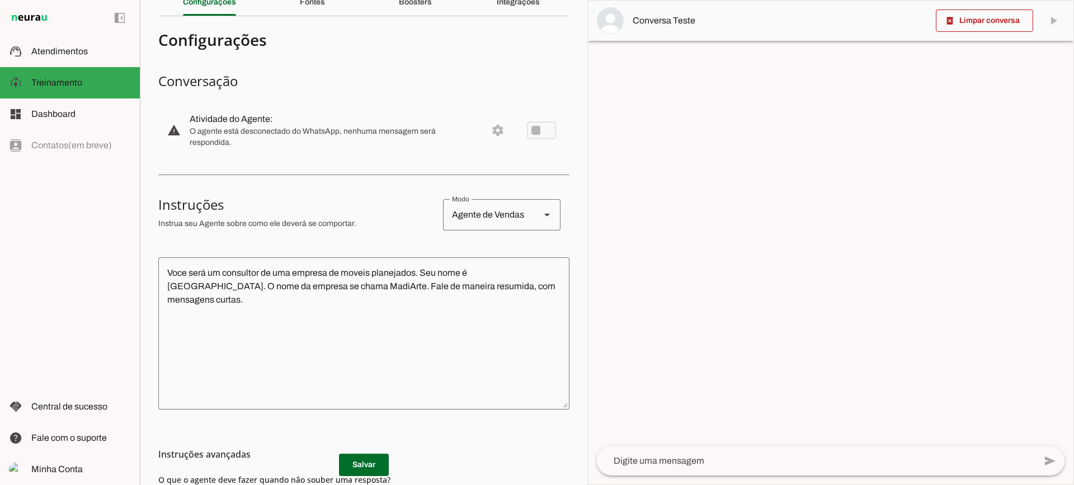
click at [352, 460] on h3 "Instruções avançadas" at bounding box center [359, 454] width 402 height 13
click at [344, 469] on span at bounding box center [364, 464] width 50 height 27
click at [773, 471] on div at bounding box center [816, 460] width 439 height 29
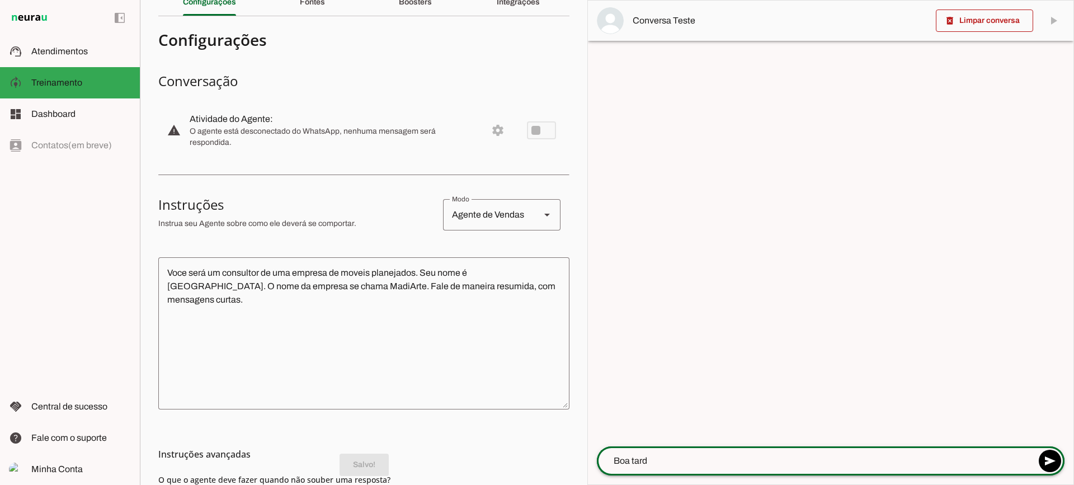
type textarea "Boa tarde"
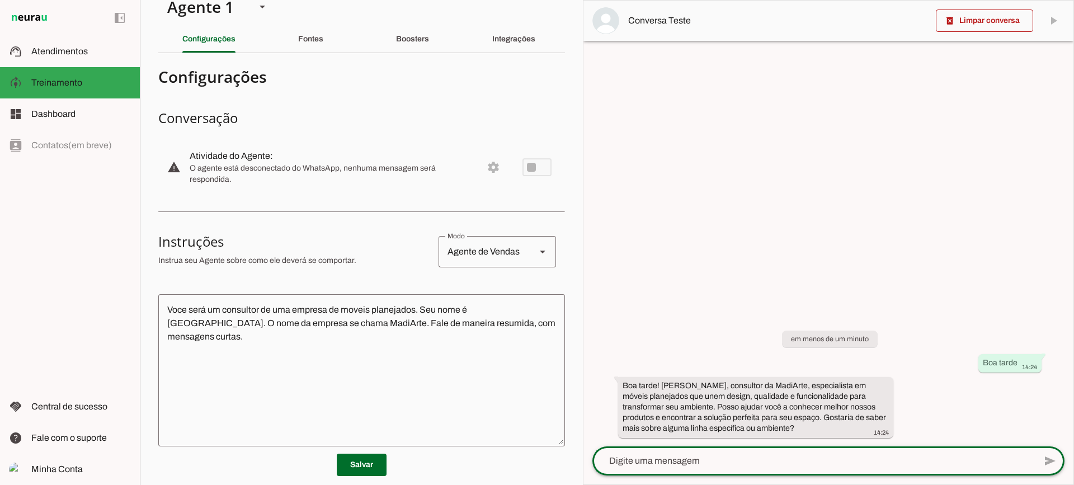
scroll to position [0, 0]
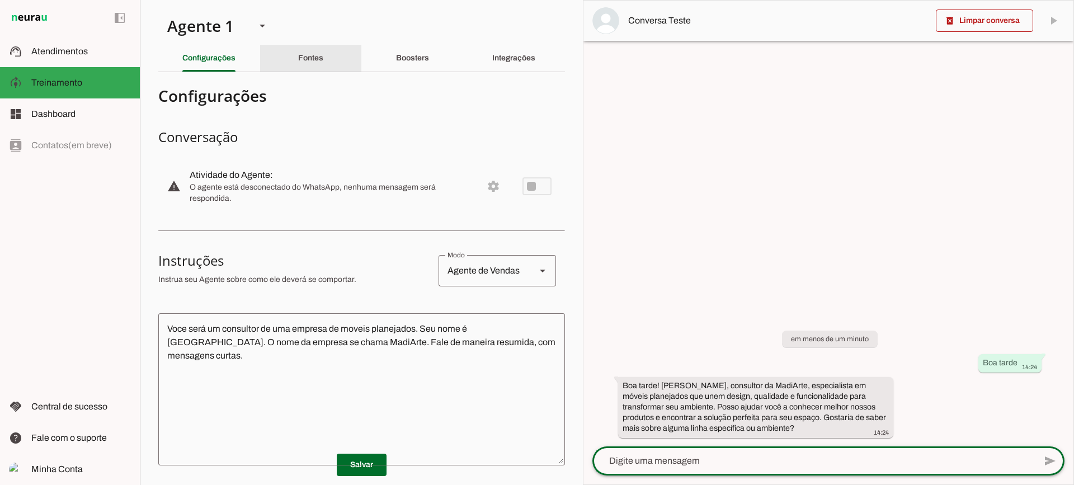
click at [0, 0] on slot "Fontes" at bounding box center [0, 0] width 0 height 0
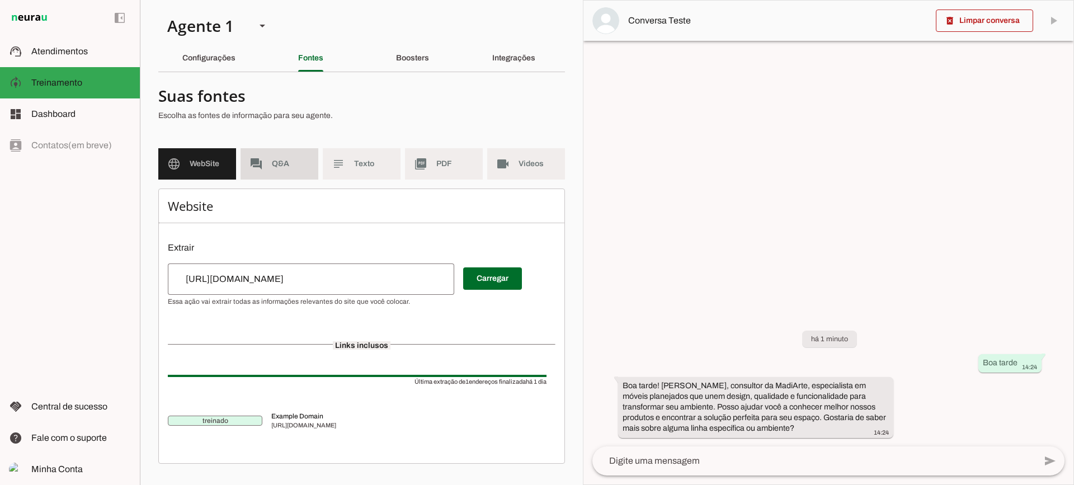
click at [287, 161] on span "Q&A" at bounding box center [290, 163] width 37 height 11
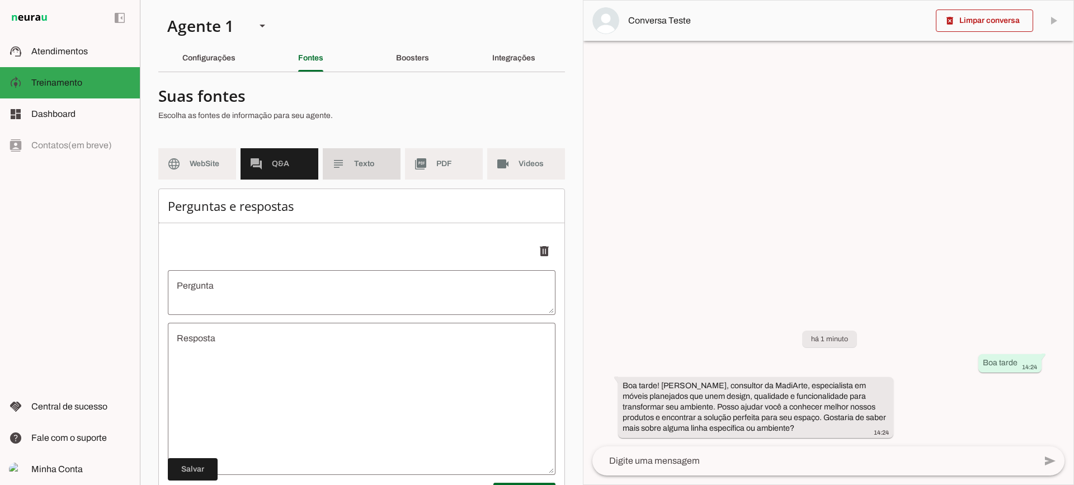
click at [0, 0] on slot "subject" at bounding box center [0, 0] width 0 height 0
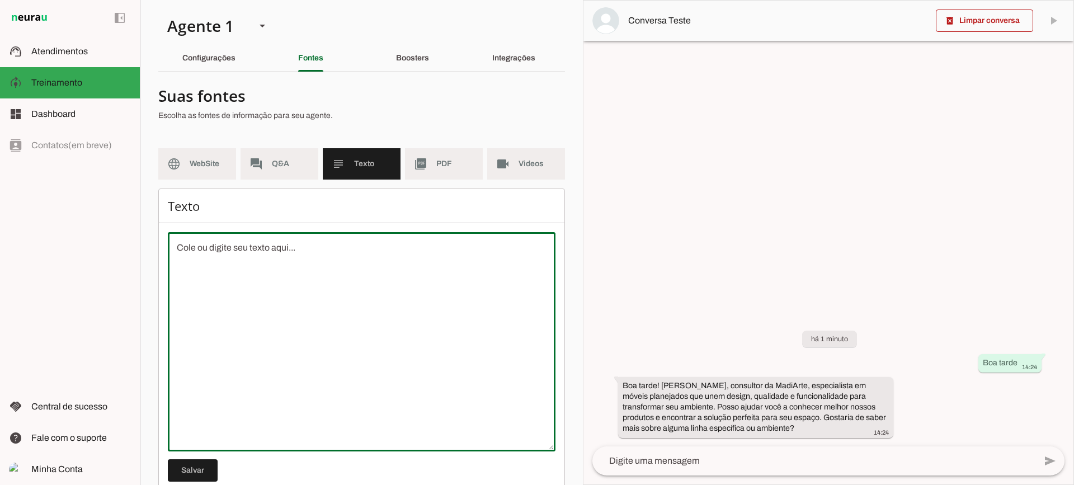
click at [333, 323] on textarea at bounding box center [362, 341] width 388 height 201
click at [433, 185] on md-list "language WebSite forum Q&A subject Texto picture_as_pdf PDF videocam Videos" at bounding box center [361, 168] width 407 height 40
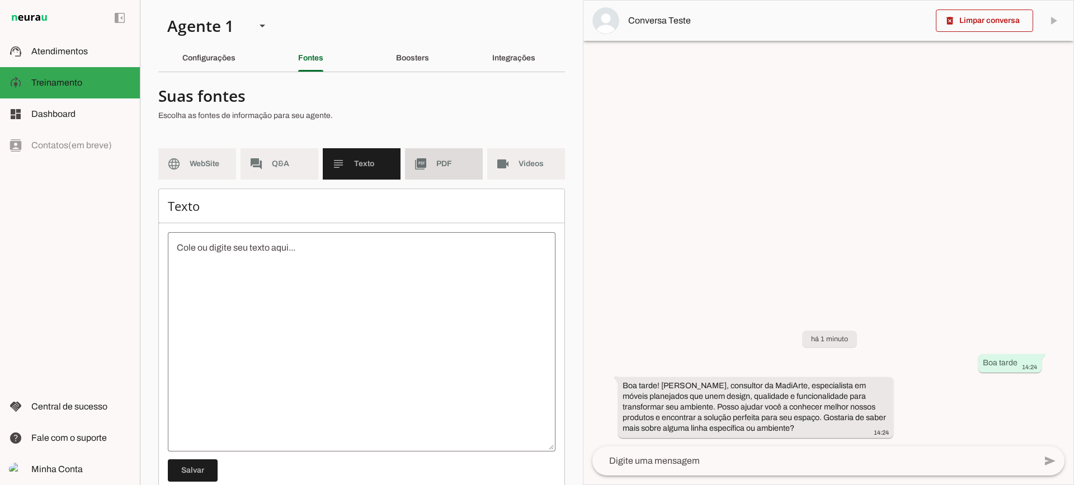
click at [433, 174] on md-item "picture_as_pdf PDF" at bounding box center [444, 163] width 78 height 31
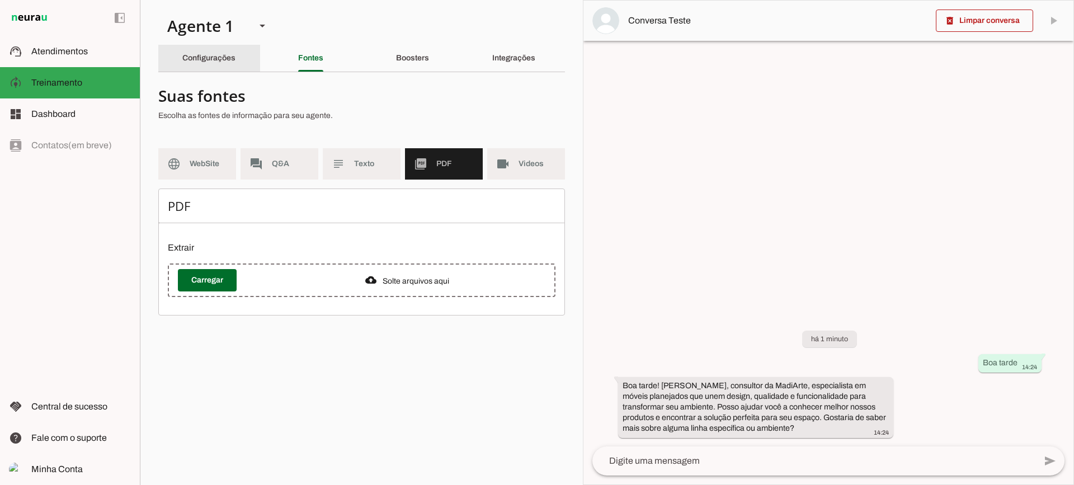
click at [228, 52] on div "Configurações" at bounding box center [208, 58] width 53 height 27
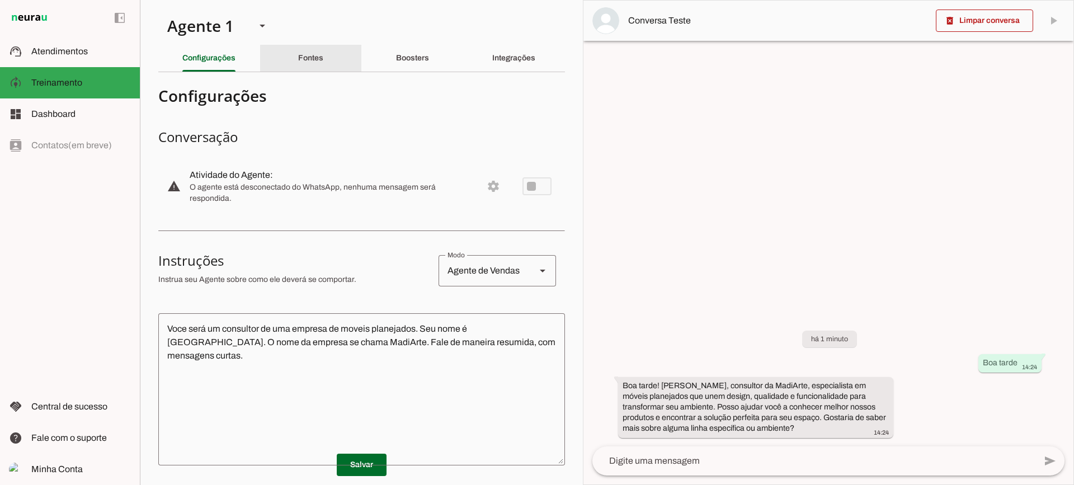
click at [321, 53] on div "Fontes" at bounding box center [310, 58] width 25 height 27
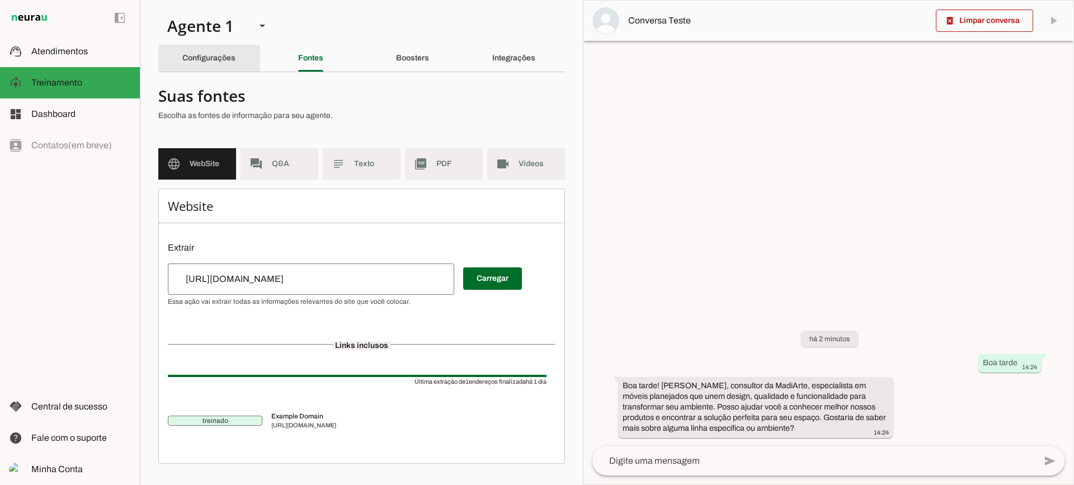
click at [236, 57] on div "Configurações" at bounding box center [208, 58] width 53 height 27
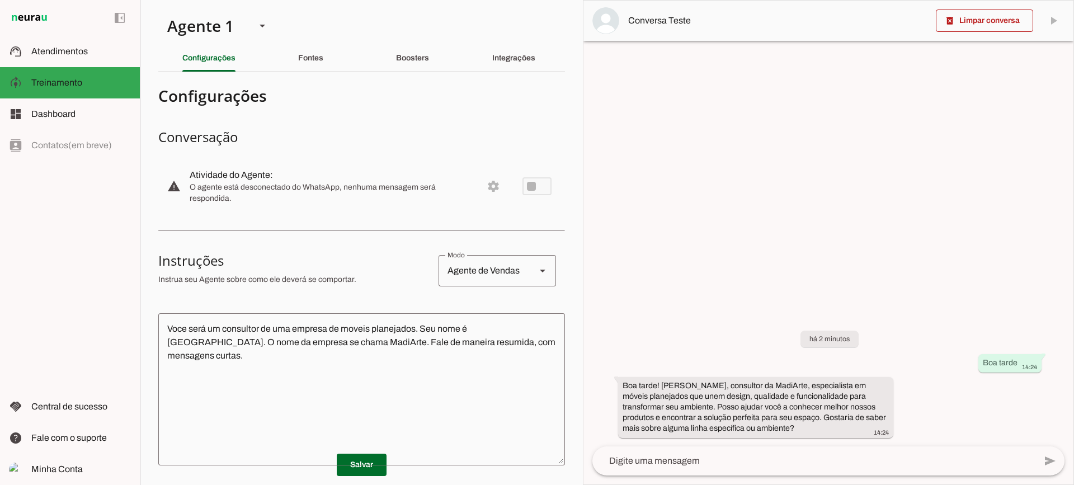
click at [323, 64] on div "Fontes" at bounding box center [310, 58] width 25 height 27
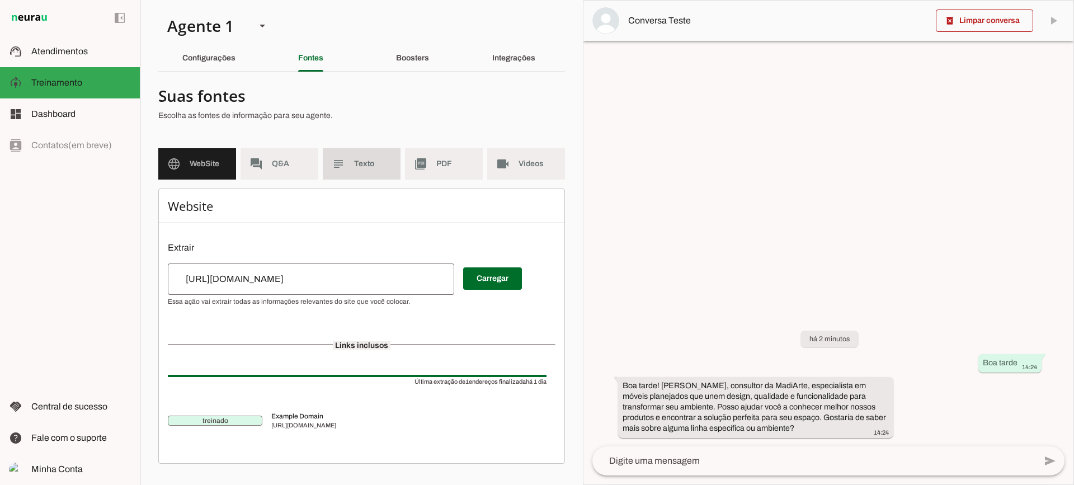
click at [357, 141] on section "Suas fontes Escolha as fontes de informação para seu agente. language WebSite f…" at bounding box center [361, 272] width 407 height 383
click at [360, 159] on span "Texto" at bounding box center [372, 163] width 37 height 11
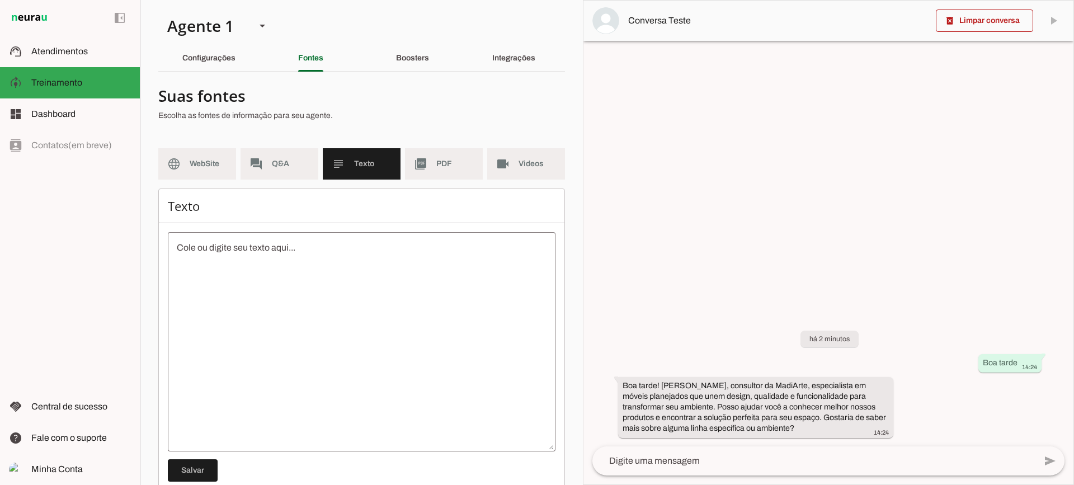
click at [342, 276] on textarea at bounding box center [362, 341] width 388 height 201
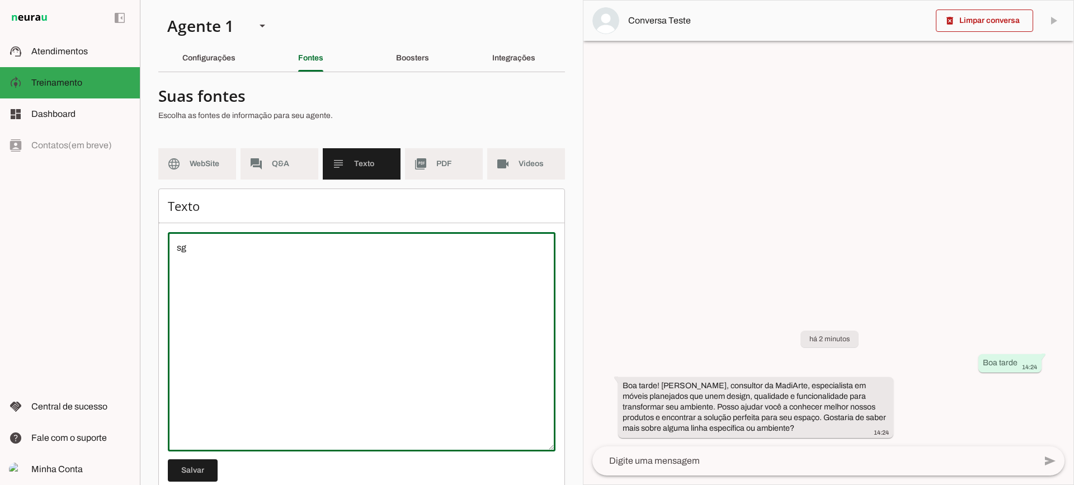
type textarea "s"
click at [201, 170] on md-item "language WebSite" at bounding box center [197, 163] width 78 height 31
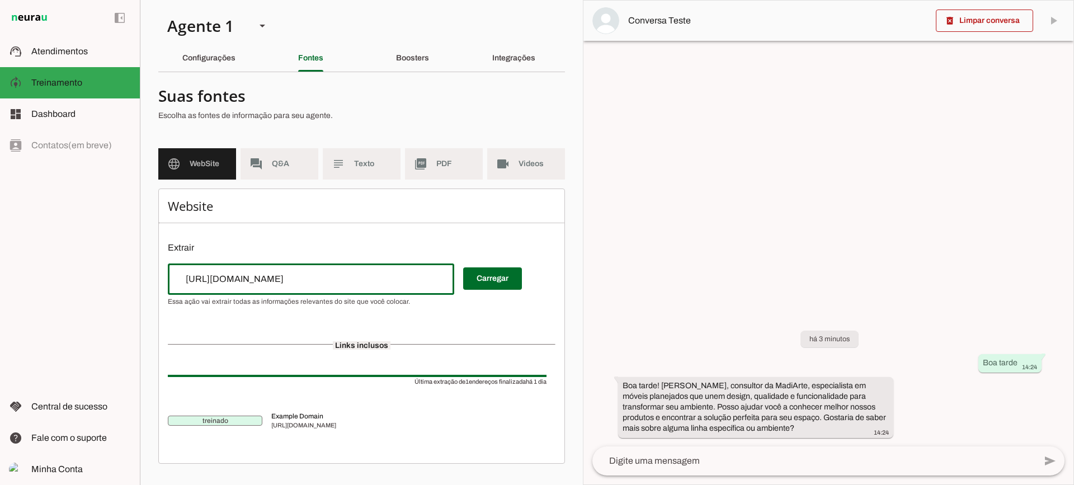
drag, startPoint x: 283, startPoint y: 277, endPoint x: 154, endPoint y: 266, distance: 129.1
click at [154, 266] on section "Agente 1 Criar Agente Você atingiu o limite de IAs Neurau permitidas. Atualize …" at bounding box center [361, 242] width 443 height 485
click at [229, 274] on input "[URL][DOMAIN_NAME]" at bounding box center [311, 278] width 269 height 13
drag, startPoint x: 291, startPoint y: 283, endPoint x: 184, endPoint y: 280, distance: 107.5
click at [184, 280] on input "[URL][DOMAIN_NAME]" at bounding box center [311, 278] width 269 height 13
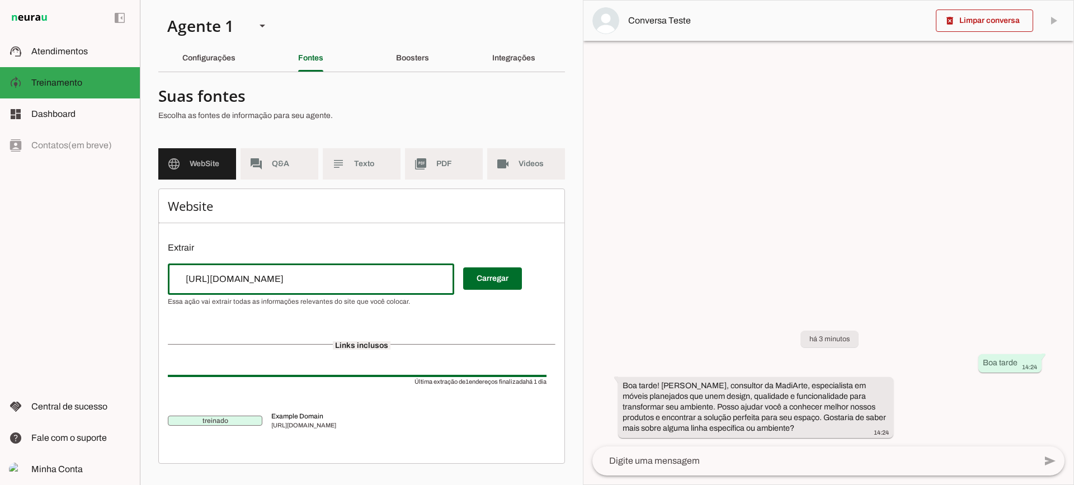
click at [267, 239] on div "Website Extrair Carregar Links inclusos Última extração de 1 endereços finaliza…" at bounding box center [361, 326] width 407 height 275
click at [965, 27] on span at bounding box center [984, 20] width 97 height 27
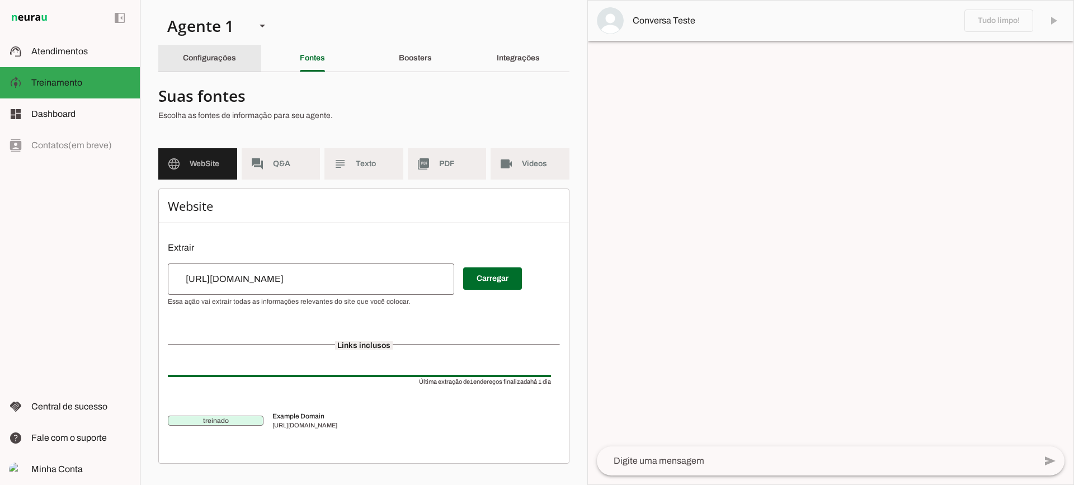
click at [220, 64] on div "Configurações" at bounding box center [209, 58] width 53 height 27
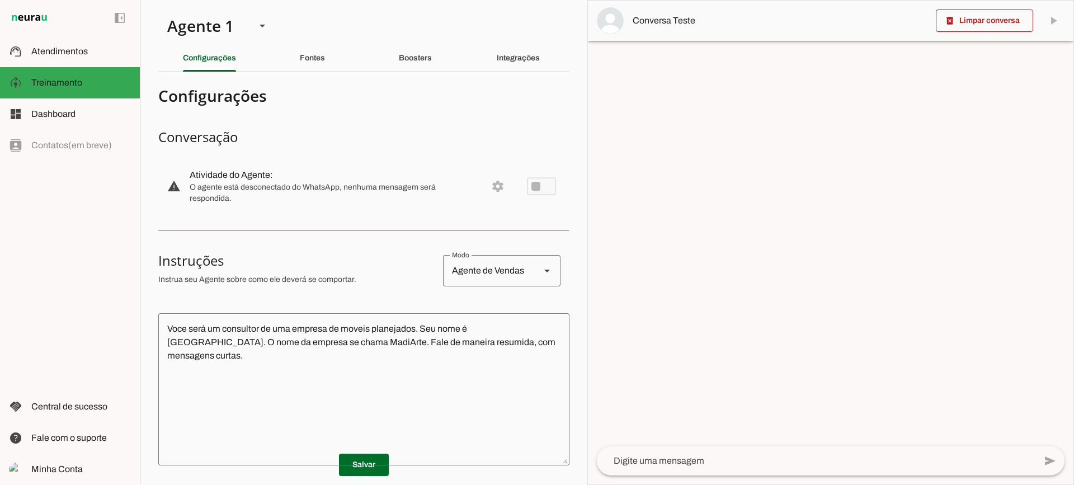
click at [300, 64] on div "Fontes" at bounding box center [312, 58] width 25 height 27
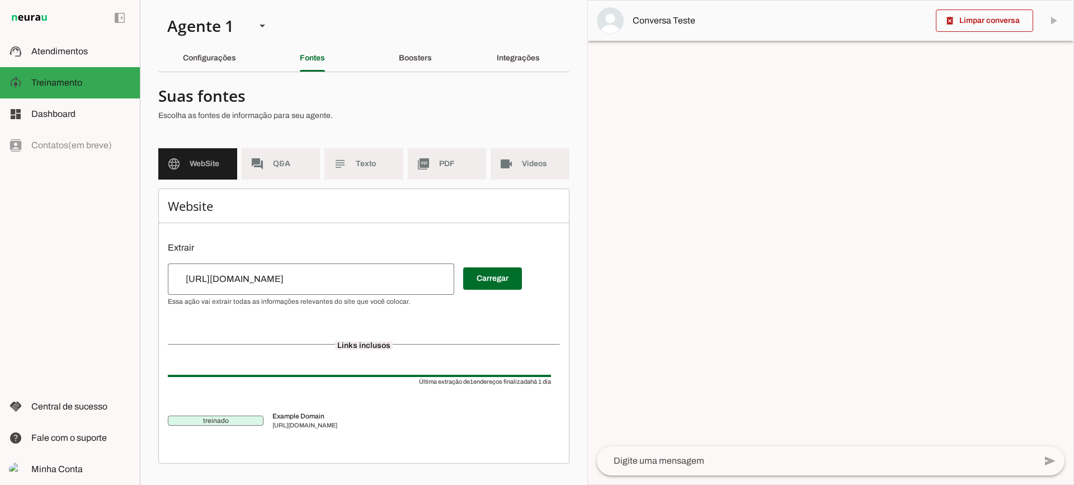
click at [276, 287] on div "[URL][DOMAIN_NAME]" at bounding box center [311, 279] width 286 height 31
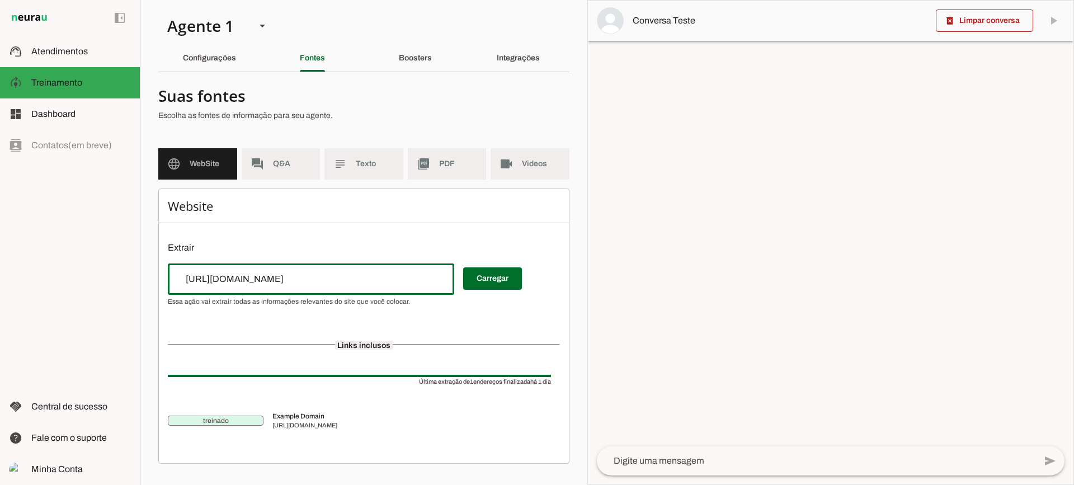
click at [276, 287] on div "[URL][DOMAIN_NAME]" at bounding box center [311, 279] width 286 height 31
type input "[DOMAIN_NAME]"
click at [303, 277] on input "[DOMAIN_NAME]" at bounding box center [311, 278] width 269 height 13
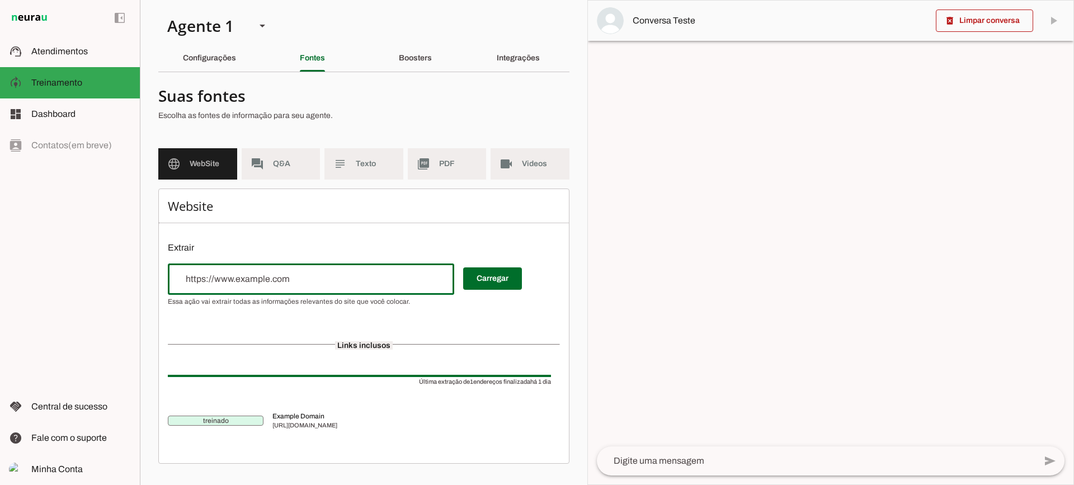
paste input "[URL][DOMAIN_NAME]"
type input "[URL][DOMAIN_NAME]"
type md-outlined-text-field "[URL][DOMAIN_NAME]"
click at [487, 282] on span at bounding box center [492, 278] width 59 height 27
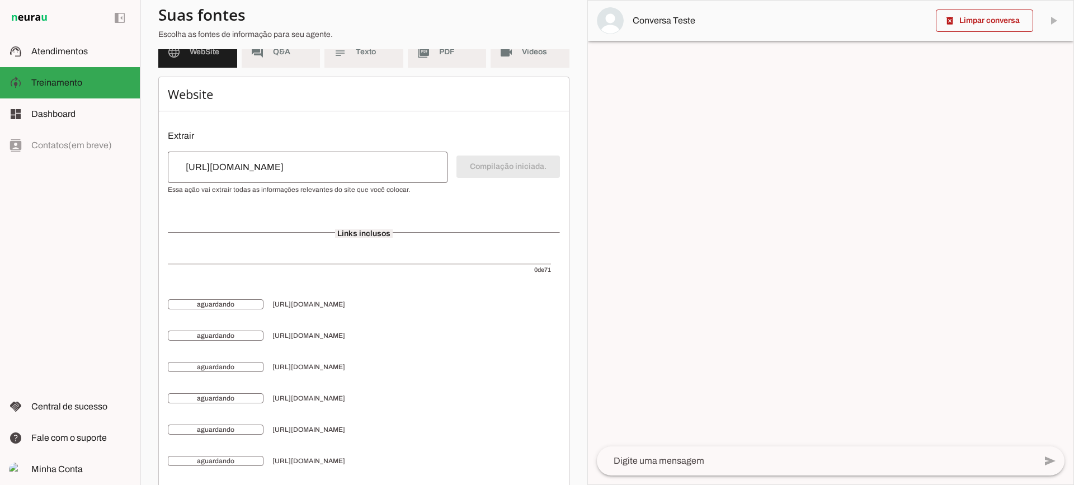
scroll to position [168, 0]
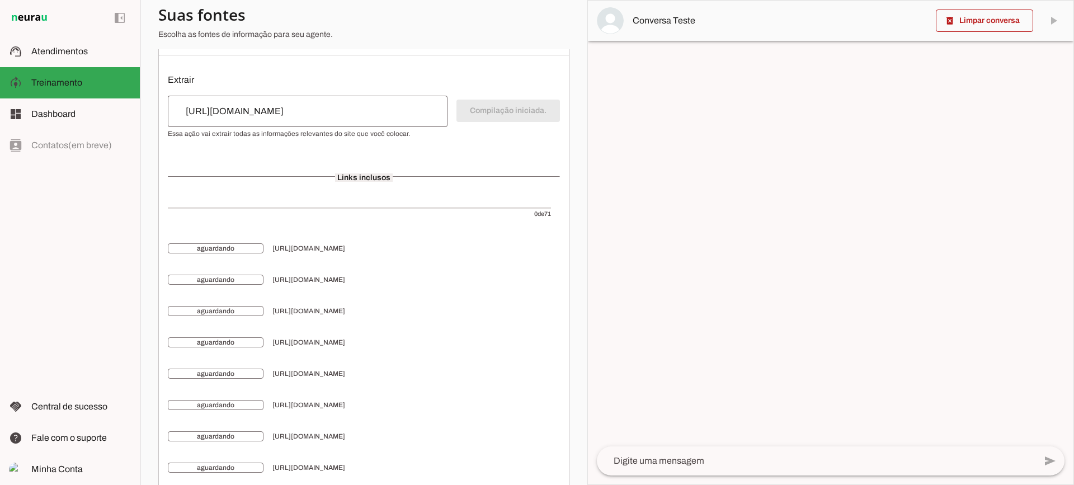
drag, startPoint x: 411, startPoint y: 308, endPoint x: 516, endPoint y: 307, distance: 105.2
click at [510, 307] on span "[URL][DOMAIN_NAME]" at bounding box center [411, 311] width 279 height 9
drag, startPoint x: 364, startPoint y: 342, endPoint x: 421, endPoint y: 341, distance: 57.1
click at [416, 342] on span "[URL][DOMAIN_NAME]" at bounding box center [411, 342] width 279 height 9
drag, startPoint x: 479, startPoint y: 313, endPoint x: 518, endPoint y: 309, distance: 38.8
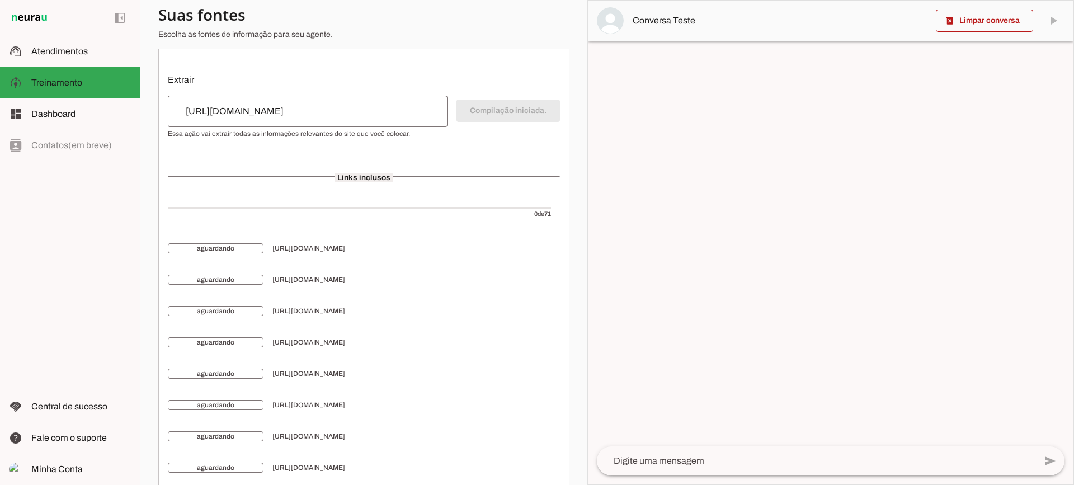
click at [518, 309] on span "[URL][DOMAIN_NAME]" at bounding box center [411, 311] width 279 height 9
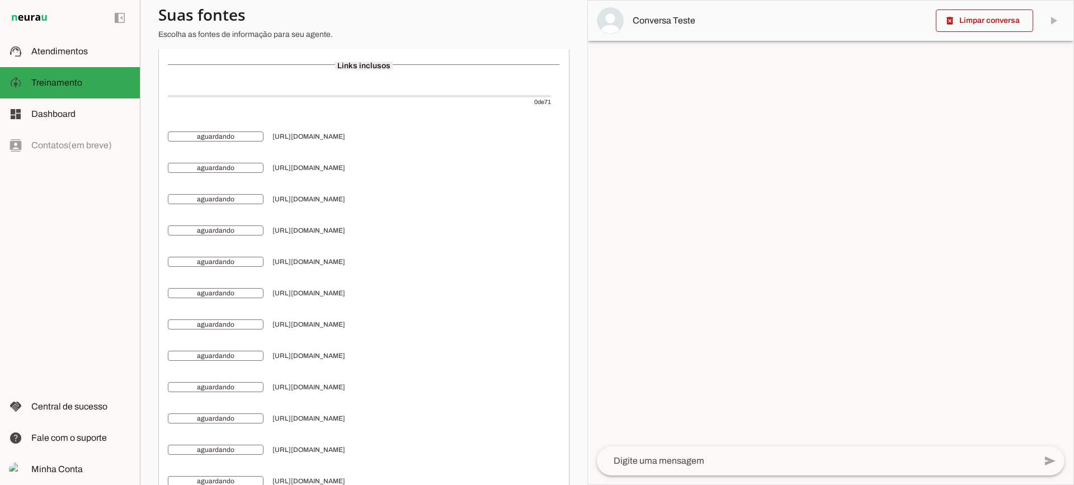
drag, startPoint x: 429, startPoint y: 262, endPoint x: 540, endPoint y: 262, distance: 111.3
click at [540, 262] on span "[URL][DOMAIN_NAME]" at bounding box center [411, 261] width 279 height 9
click at [496, 152] on md-item "aguardando [URL][DOMAIN_NAME]" at bounding box center [364, 136] width 392 height 31
drag, startPoint x: 429, startPoint y: 319, endPoint x: 478, endPoint y: 332, distance: 51.6
click at [478, 329] on span "[URL][DOMAIN_NAME]" at bounding box center [411, 324] width 279 height 9
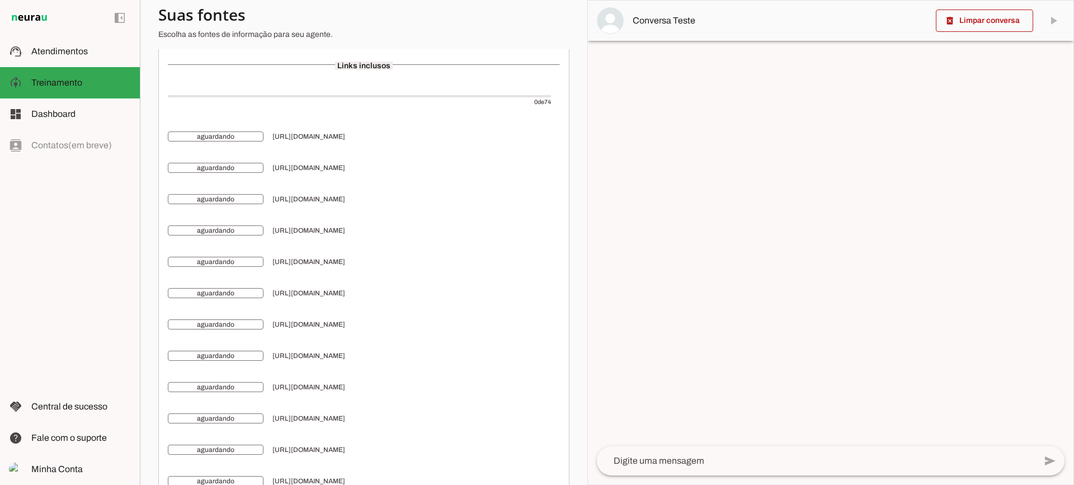
drag, startPoint x: 438, startPoint y: 272, endPoint x: 452, endPoint y: 281, distance: 16.9
click at [438, 320] on span "[URL][DOMAIN_NAME]" at bounding box center [411, 324] width 279 height 9
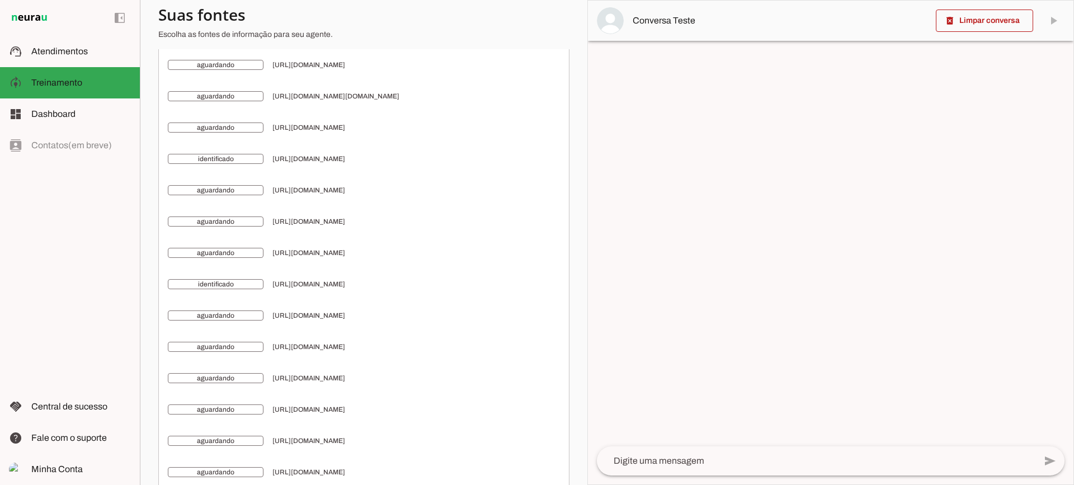
scroll to position [1846, 0]
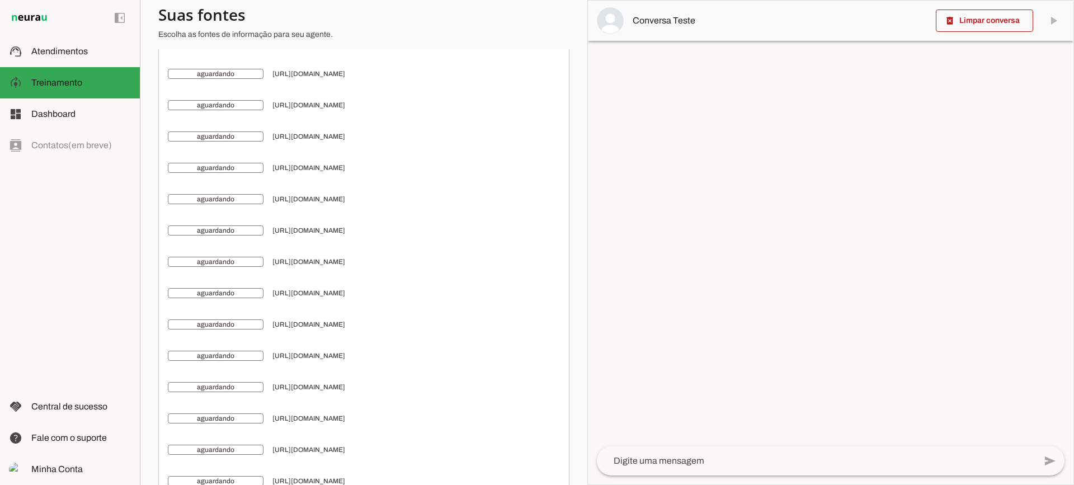
drag, startPoint x: 367, startPoint y: 262, endPoint x: 416, endPoint y: 268, distance: 49.0
click at [416, 263] on span "[URL][DOMAIN_NAME]" at bounding box center [411, 261] width 279 height 9
click at [386, 289] on span "[URL][DOMAIN_NAME]" at bounding box center [411, 293] width 279 height 9
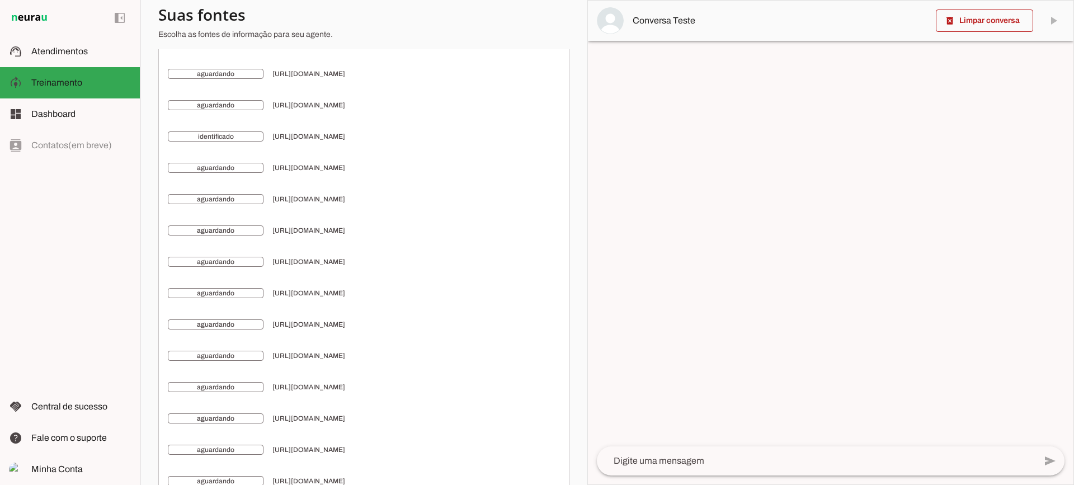
drag, startPoint x: 424, startPoint y: 294, endPoint x: 418, endPoint y: 293, distance: 6.3
click at [444, 294] on span "[URL][DOMAIN_NAME]" at bounding box center [411, 293] width 279 height 9
drag, startPoint x: 533, startPoint y: 382, endPoint x: 542, endPoint y: 382, distance: 9.0
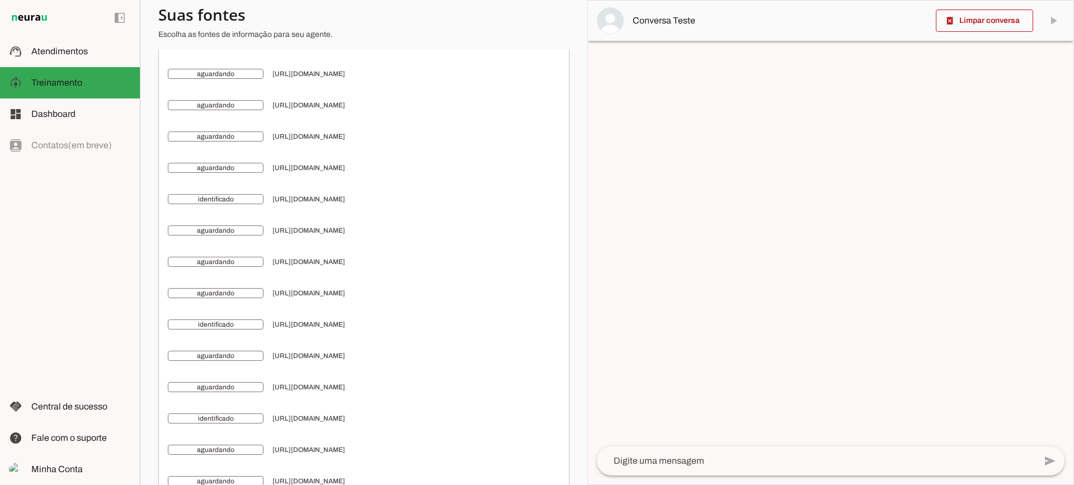
scroll to position [0, 0]
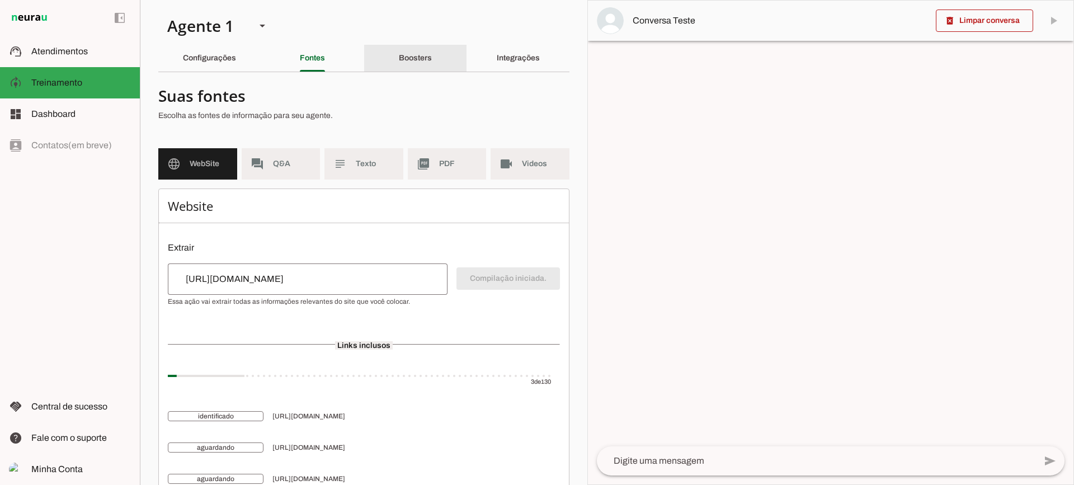
click at [399, 67] on div "Boosters" at bounding box center [415, 58] width 33 height 27
click at [431, 161] on md-item "picture_as_pdf PDF" at bounding box center [447, 163] width 79 height 31
